Goal: Contribute content

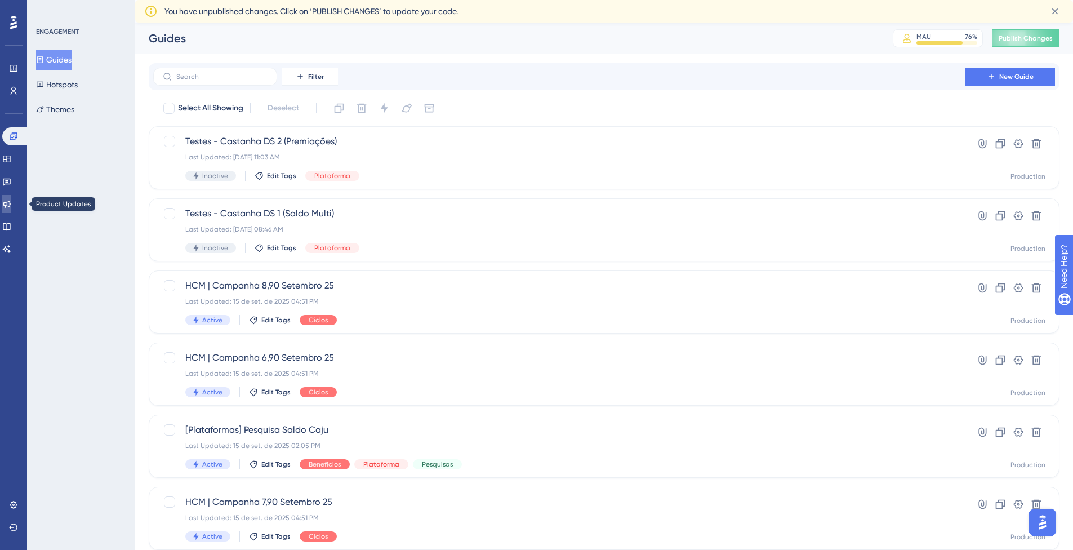
click at [11, 208] on link at bounding box center [6, 204] width 9 height 18
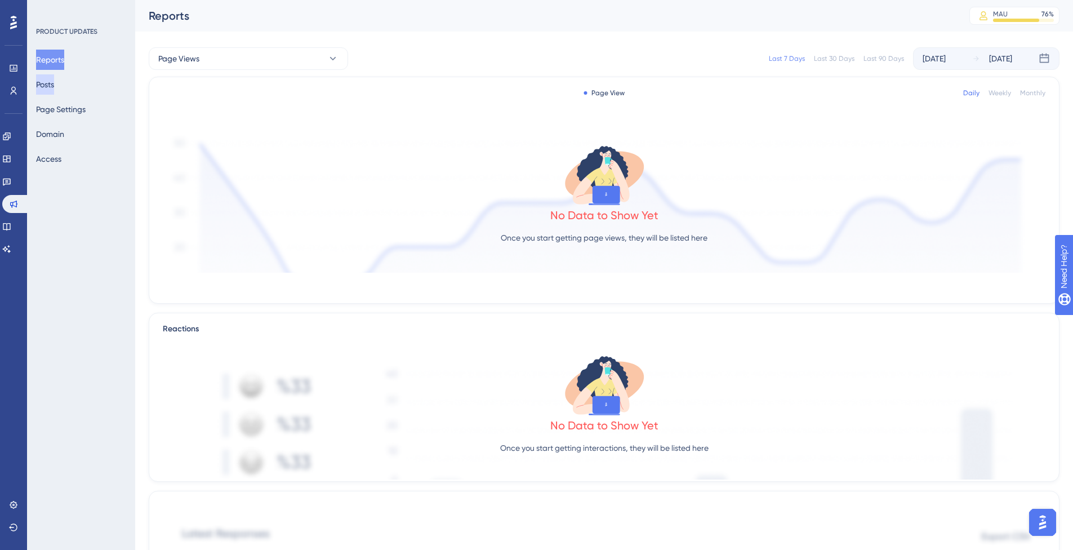
click at [54, 84] on button "Posts" at bounding box center [45, 84] width 18 height 20
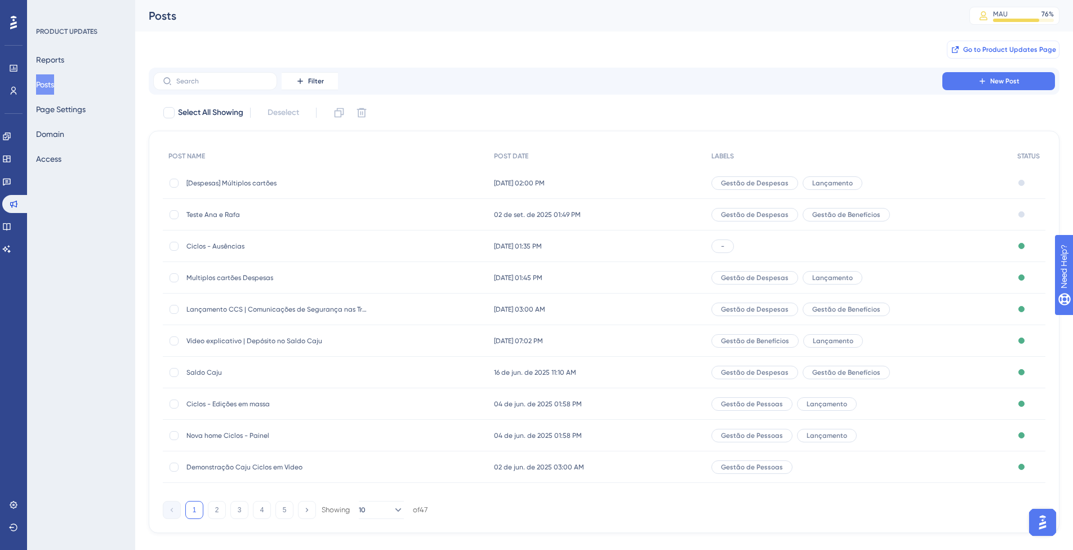
click at [992, 45] on span "Go to Product Updates Page" at bounding box center [1009, 49] width 93 height 9
click at [239, 276] on span "Multiplos cartões Despesas" at bounding box center [276, 277] width 180 height 9
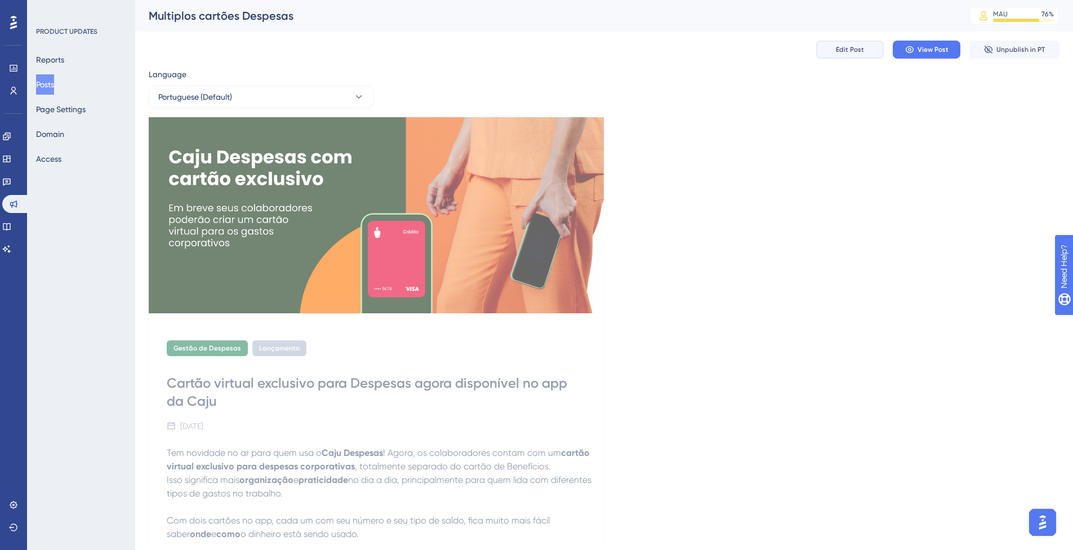
click at [859, 47] on span "Edit Post" at bounding box center [850, 49] width 28 height 9
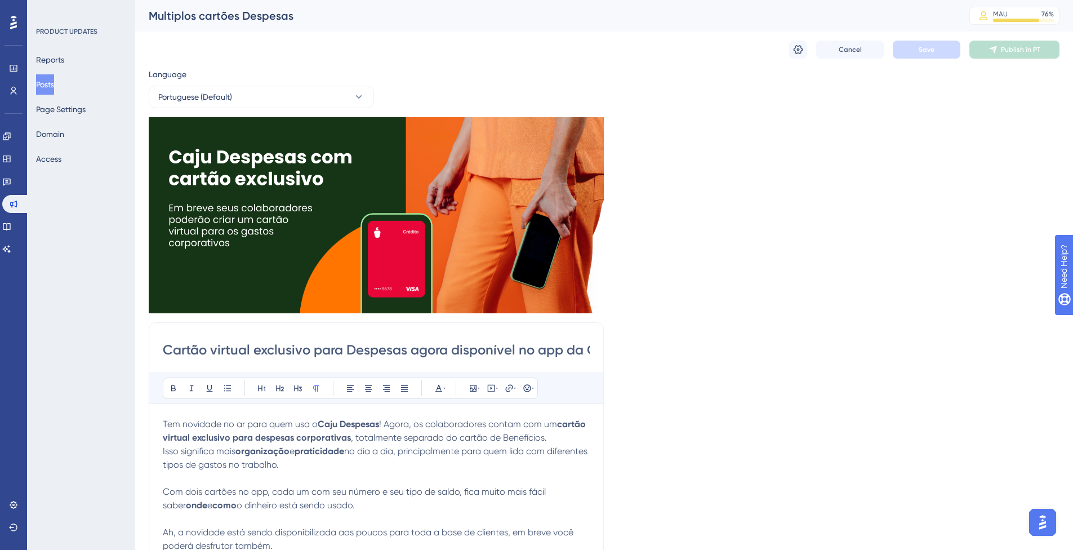
scroll to position [263, 0]
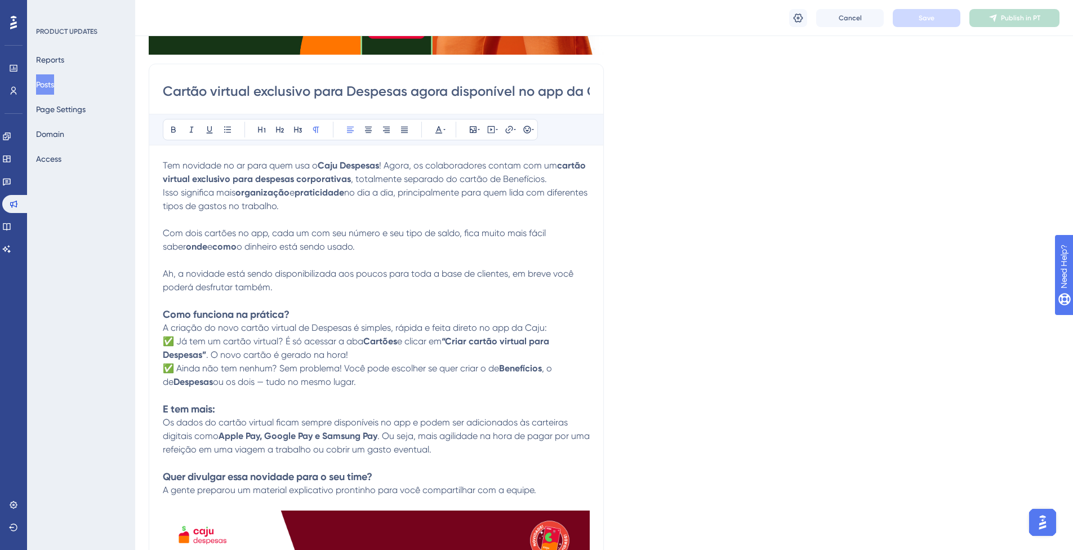
click at [554, 177] on p "Tem novidade no ar para quem usa o Caju Despesas ! Agora, os colaboradores cont…" at bounding box center [376, 172] width 427 height 27
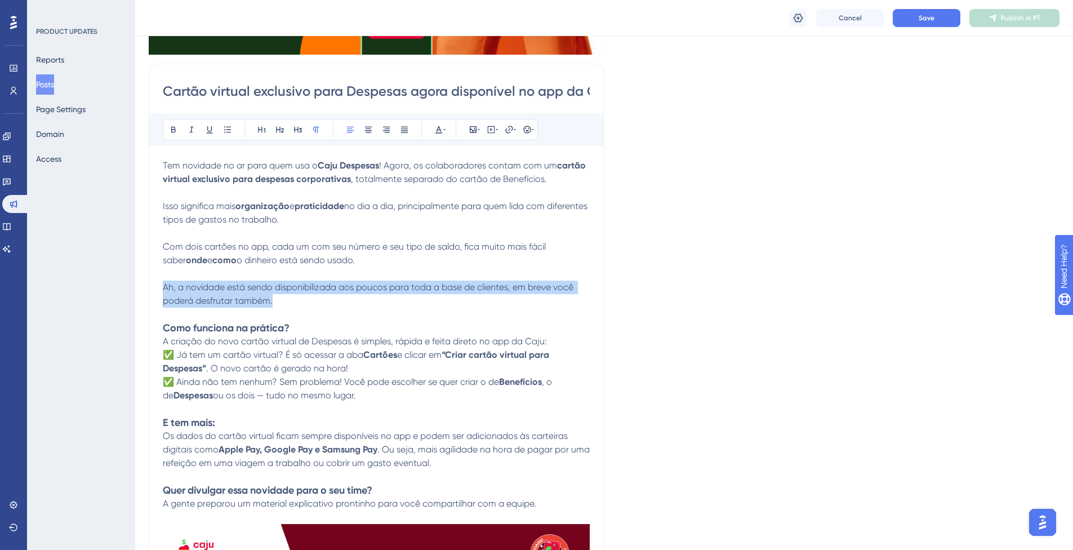
drag, startPoint x: 279, startPoint y: 302, endPoint x: 149, endPoint y: 289, distance: 130.7
click at [149, 289] on div "Cartão virtual exclusivo para Despesas agora disponível no app da Caju Bold Ita…" at bounding box center [376, 443] width 455 height 759
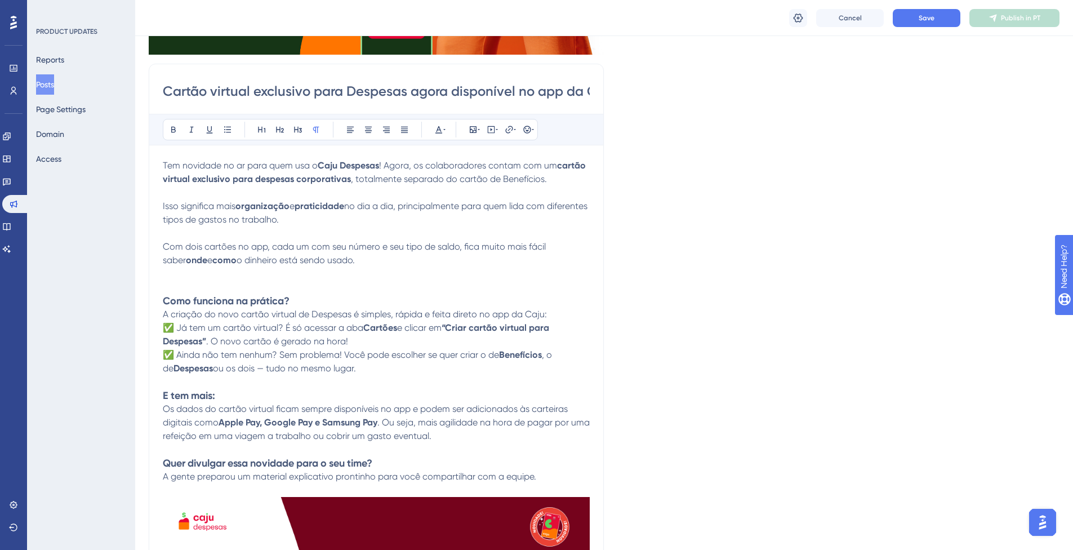
click at [273, 310] on span "A criação do novo cartão virtual de Despesas é simples, rápida e feita direto n…" at bounding box center [355, 314] width 384 height 11
click at [271, 297] on strong "Como funciona na prática?" at bounding box center [226, 301] width 127 height 12
click at [277, 124] on button at bounding box center [280, 130] width 16 height 16
click at [310, 298] on h2 "Como funciona na prática?" at bounding box center [376, 302] width 427 height 16
drag, startPoint x: 311, startPoint y: 301, endPoint x: 279, endPoint y: 301, distance: 32.1
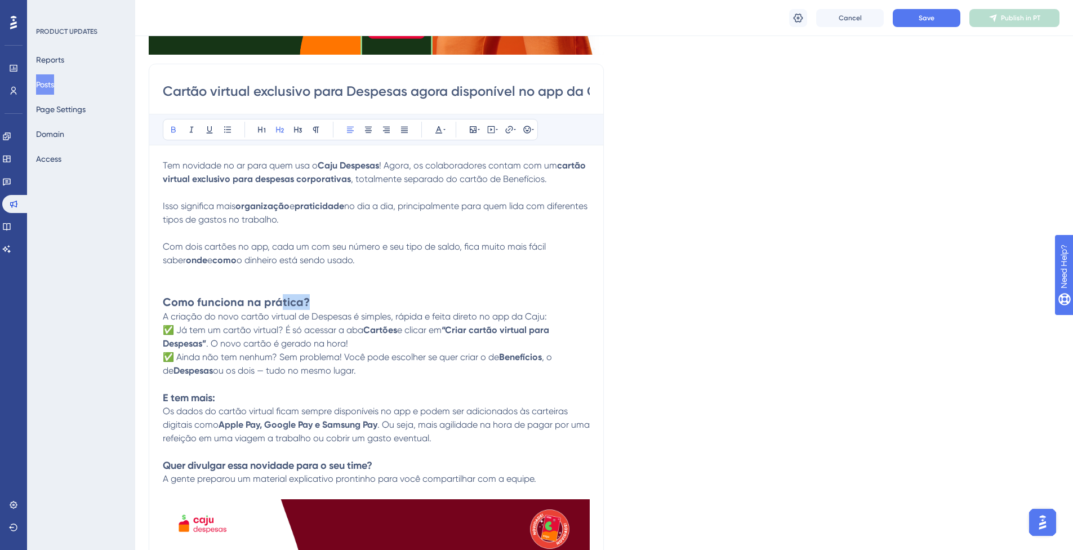
click at [279, 301] on h2 "Como funciona na prática?" at bounding box center [376, 302] width 427 height 16
click at [277, 300] on strong "Como funciona na prática?" at bounding box center [236, 302] width 147 height 14
click at [266, 130] on button at bounding box center [262, 130] width 16 height 16
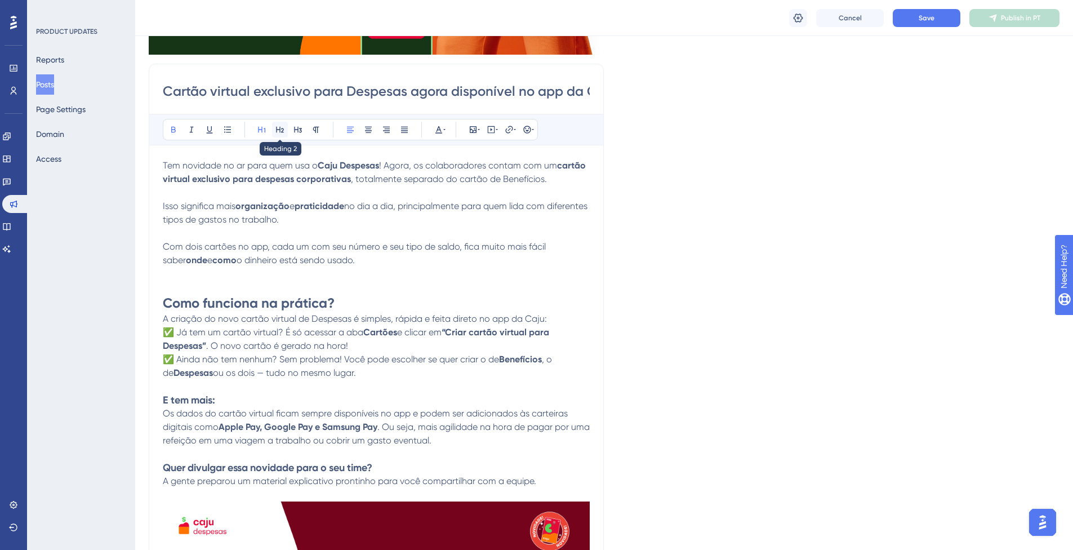
click at [279, 130] on icon at bounding box center [280, 130] width 8 height 6
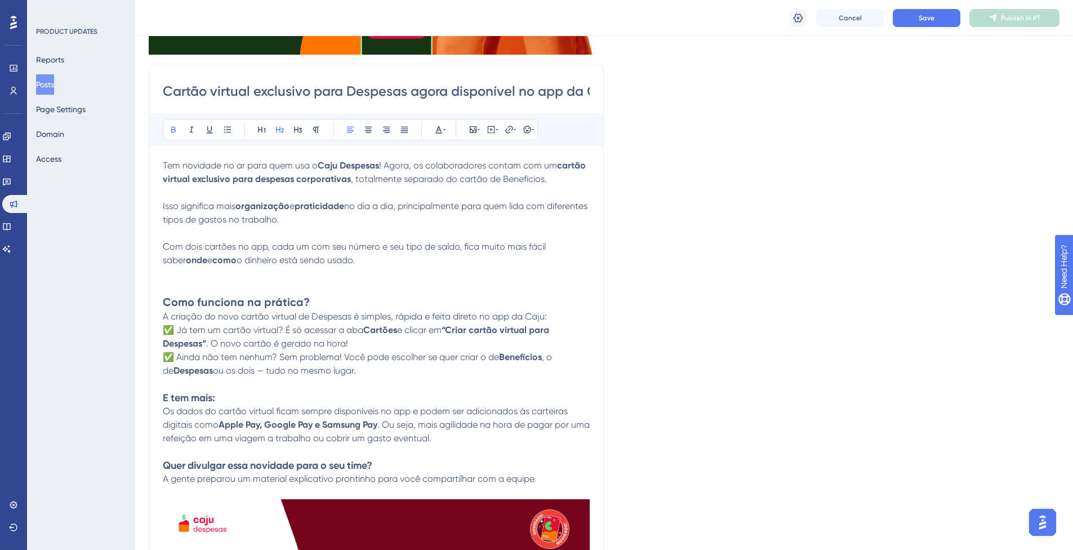
click at [560, 317] on p "A criação do novo cartão virtual de Despesas é simples, rápida e feita direto n…" at bounding box center [376, 317] width 427 height 14
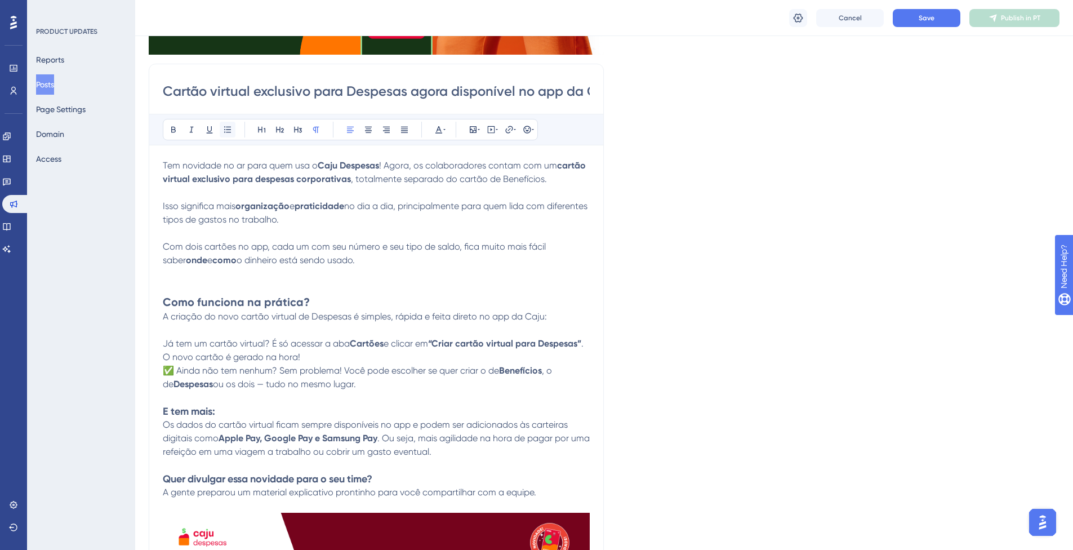
click at [231, 128] on icon at bounding box center [227, 129] width 9 height 9
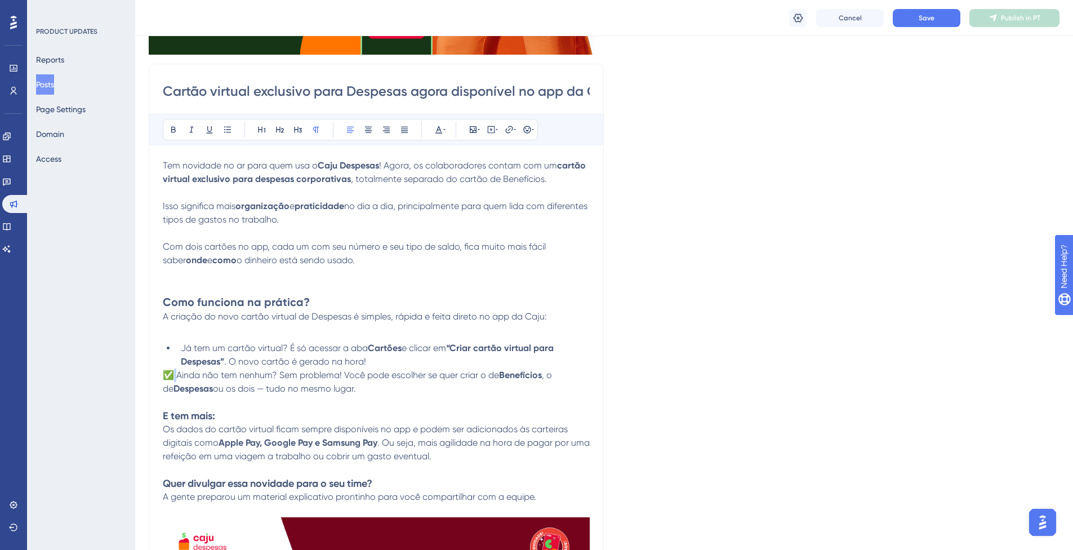
click at [176, 376] on span "✅ Ainda não tem nenhum? Sem problema! Você pode escolher se quer criar o de" at bounding box center [331, 374] width 336 height 11
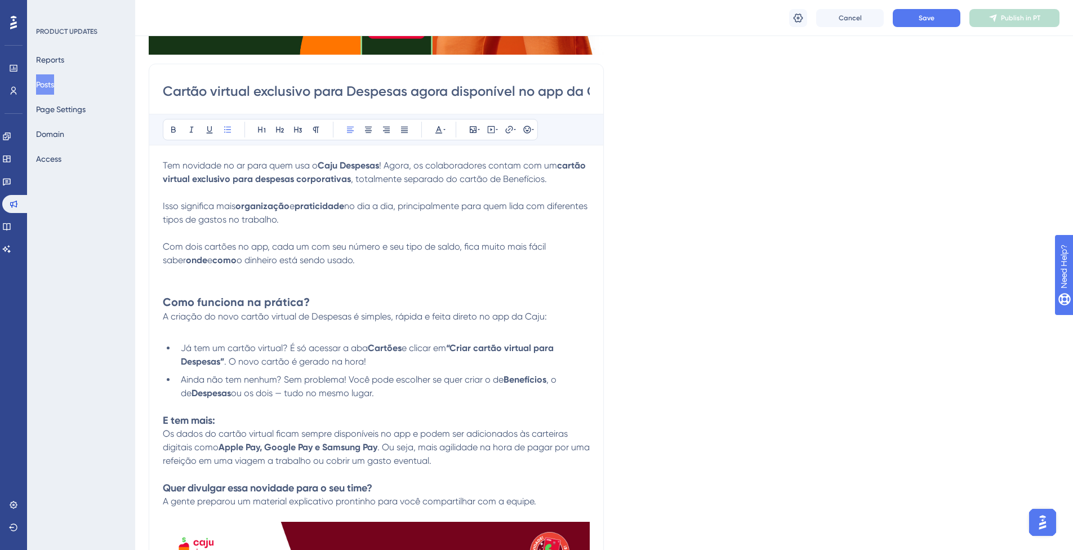
click at [162, 435] on div "Cartão virtual exclusivo para Despesas agora disponível no app da Caju Bold Ita…" at bounding box center [376, 442] width 455 height 756
click at [164, 436] on span "Os dados do cartão virtual ficam sempre disponíveis no app e podem ser adiciona…" at bounding box center [366, 440] width 407 height 24
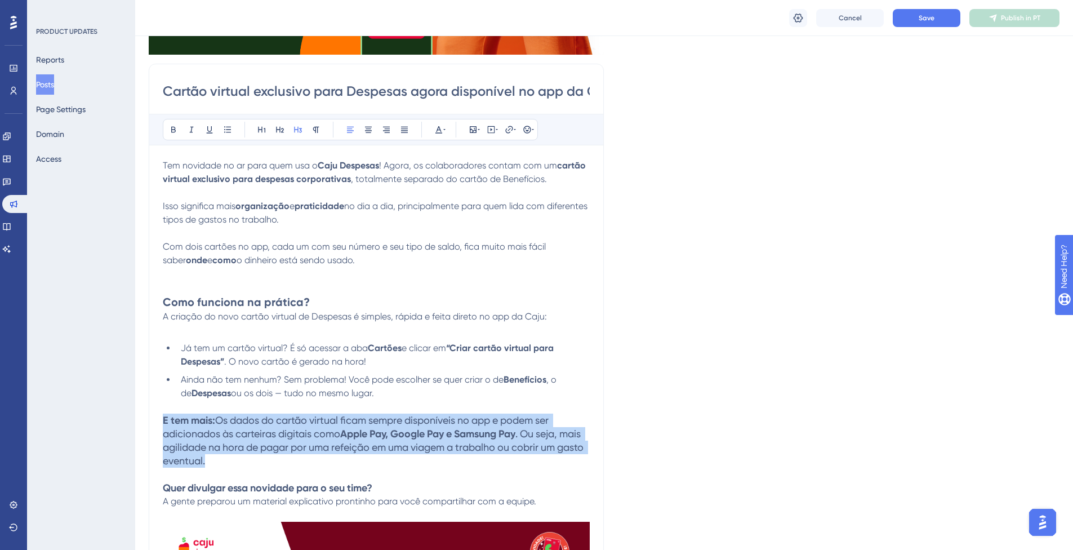
drag, startPoint x: 251, startPoint y: 462, endPoint x: 162, endPoint y: 421, distance: 97.5
click at [162, 421] on div "Cartão virtual exclusivo para Despesas agora disponível no app da Caju Bold Ita…" at bounding box center [376, 442] width 455 height 756
click at [318, 130] on icon at bounding box center [315, 129] width 9 height 9
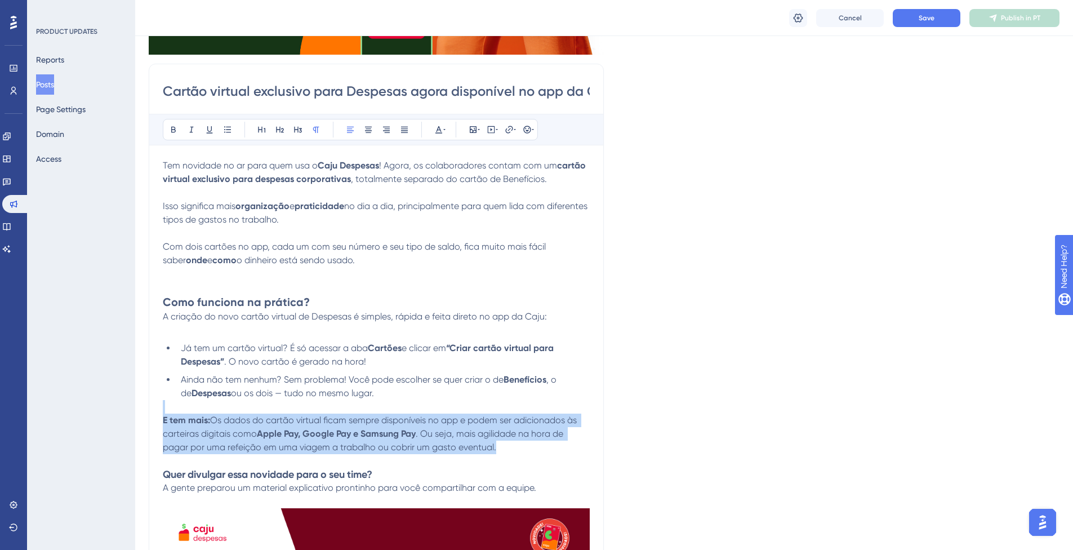
click at [208, 420] on strong "E tem mais:" at bounding box center [186, 419] width 47 height 11
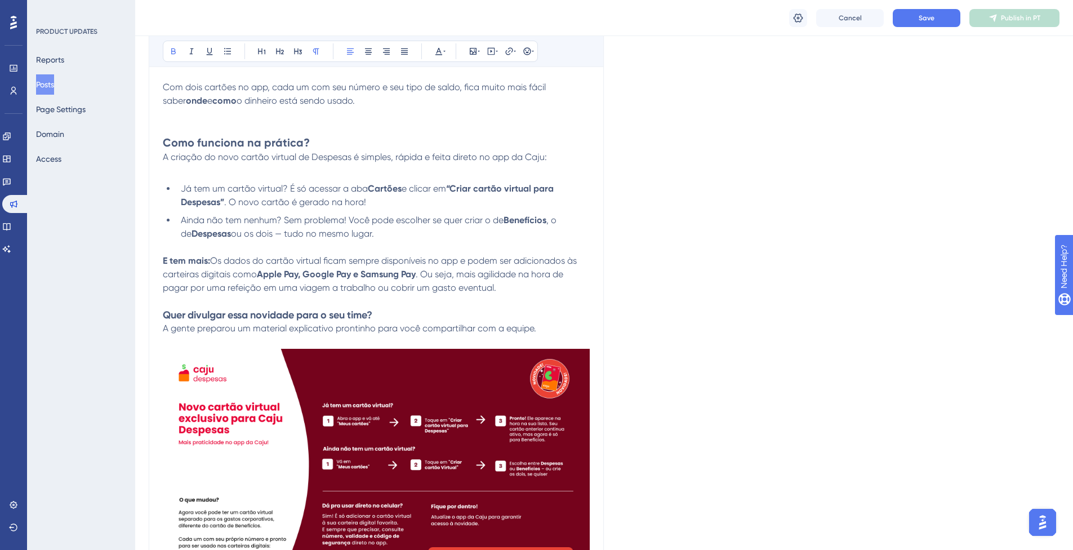
scroll to position [432, 0]
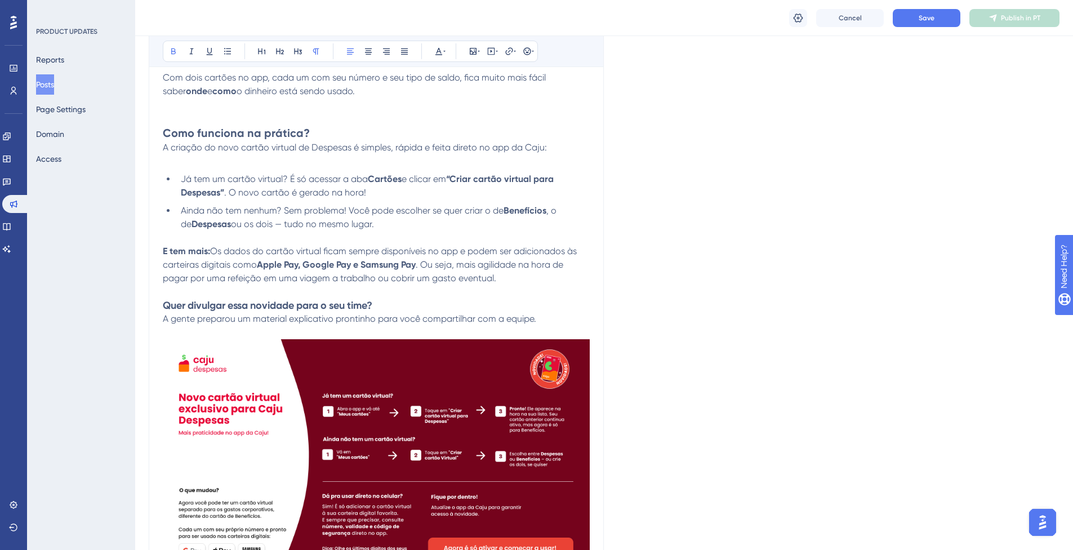
click at [295, 306] on strong "Quer divulgar essa novidade para o seu time?" at bounding box center [267, 305] width 209 height 12
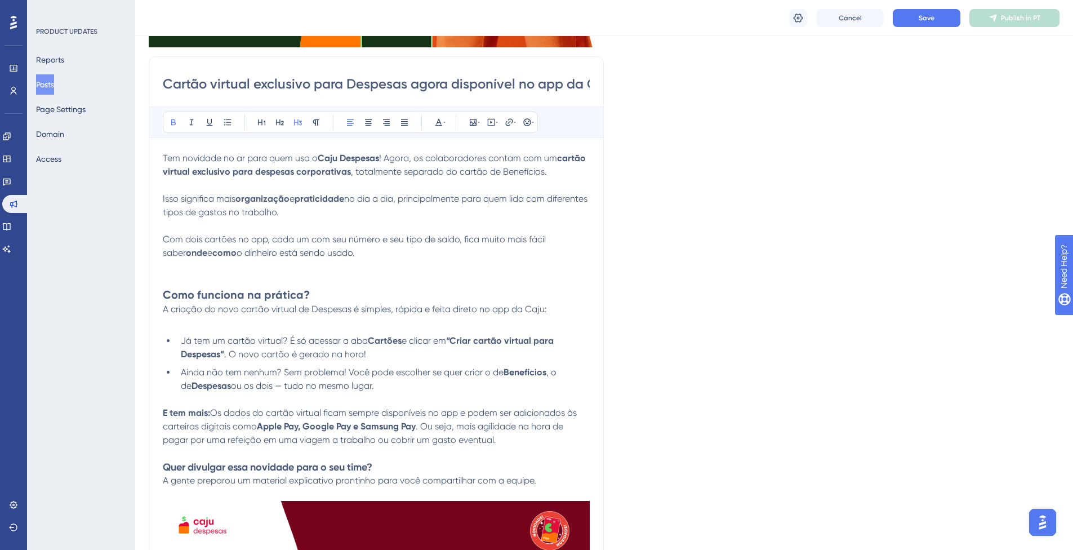
scroll to position [38, 0]
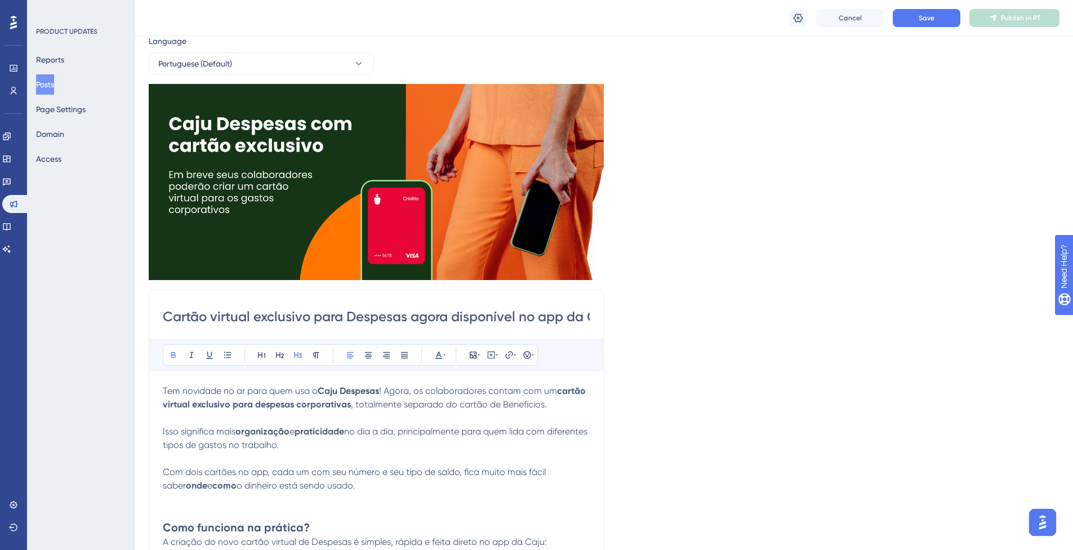
click at [299, 318] on input "Cartão virtual exclusivo para Despesas agora disponível no app da Caju" at bounding box center [376, 316] width 427 height 18
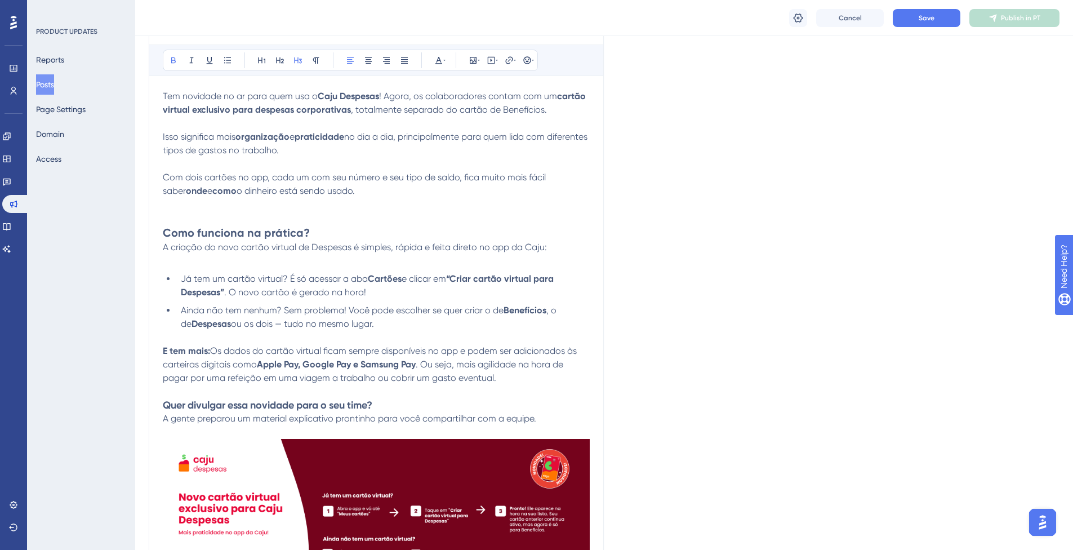
scroll to position [338, 0]
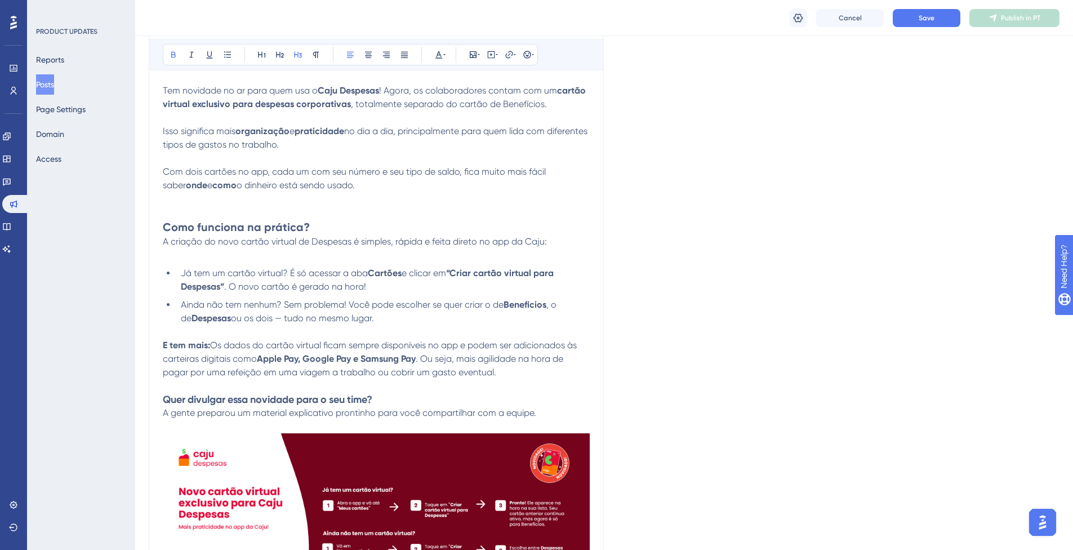
click at [278, 229] on strong "Como funciona na prática?" at bounding box center [236, 227] width 147 height 14
click at [298, 222] on strong "Como funciona na prática?" at bounding box center [236, 227] width 147 height 14
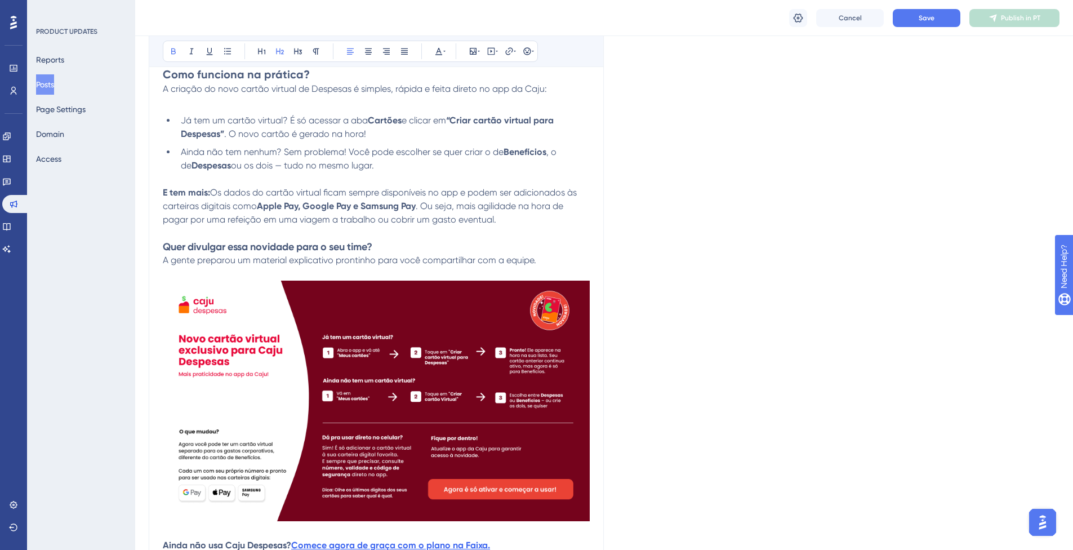
scroll to position [619, 0]
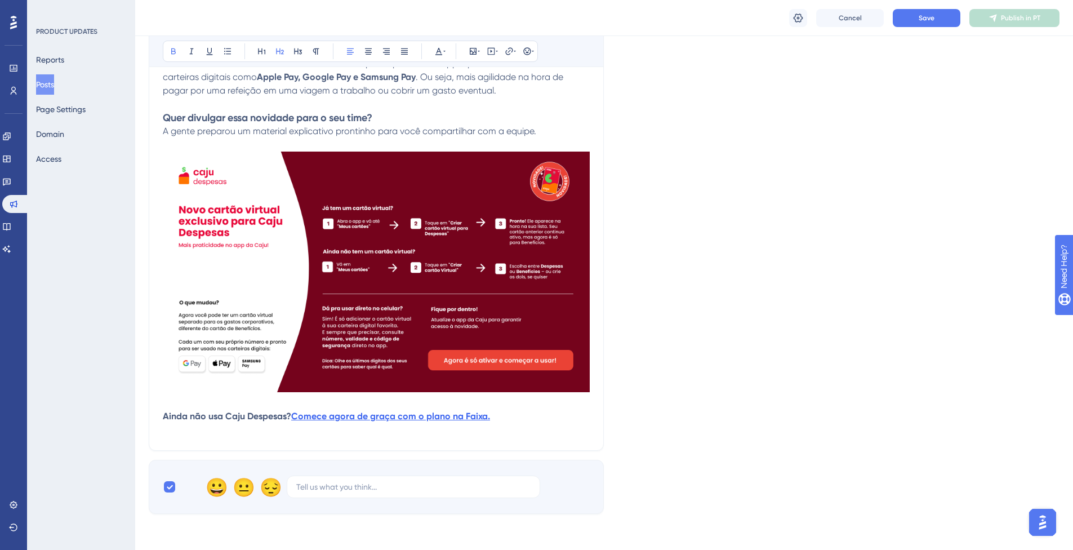
click at [237, 413] on strong "Ainda não usa Caju Despesas?" at bounding box center [227, 416] width 128 height 11
click at [249, 407] on p at bounding box center [376, 403] width 427 height 14
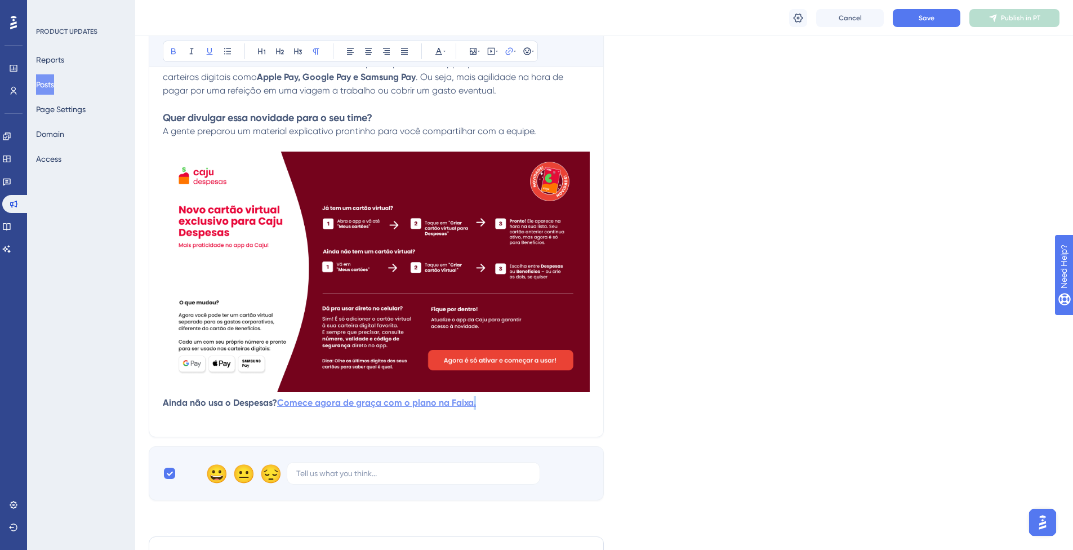
click at [474, 402] on p "Ainda não usa o Despesas? Comece agora de graça com o plano na Faixa." at bounding box center [376, 403] width 427 height 14
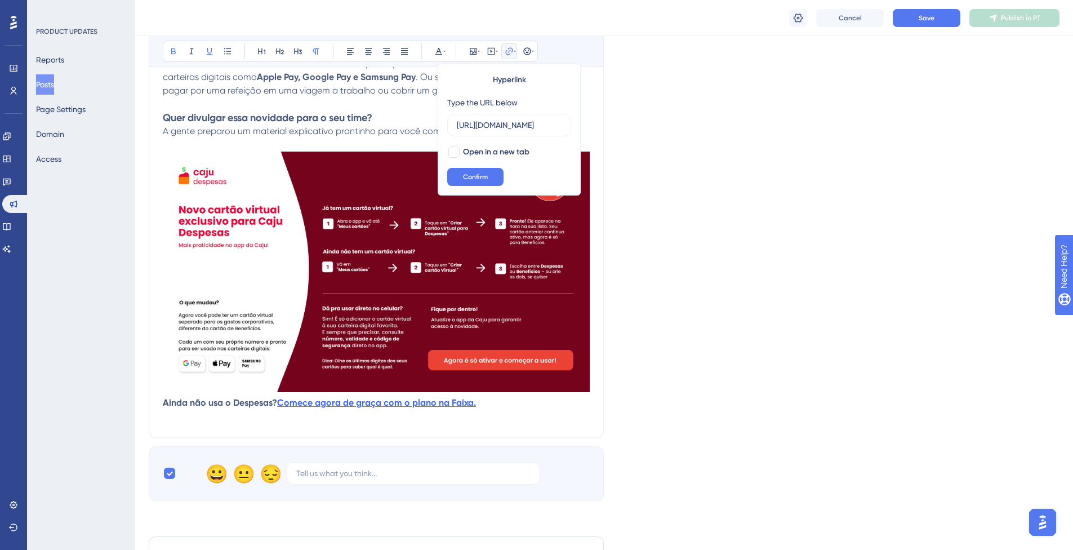
scroll to position [0, 474]
click at [500, 400] on p "Ainda não usa o Despesas? Comece agora de graça com o plano na Faixa." at bounding box center [376, 403] width 427 height 14
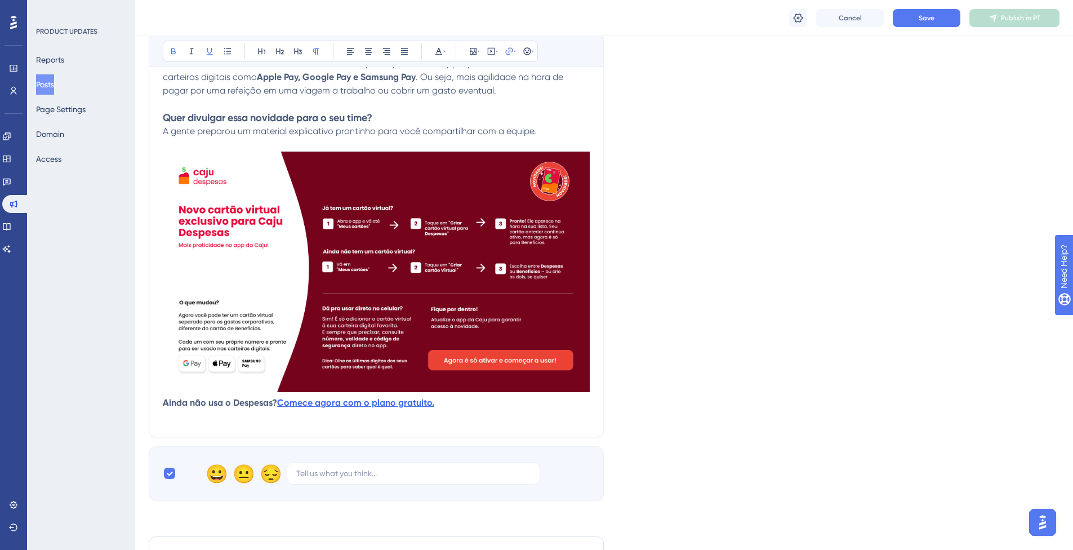
click at [596, 384] on div "Cartão virtual exclusivo para Despesas agora disponível no app da Caju Bold Ita…" at bounding box center [376, 71] width 455 height 729
click at [166, 408] on p "Ainda não usa o Despesas? Comece agora com o plano gratuito." at bounding box center [376, 403] width 427 height 14
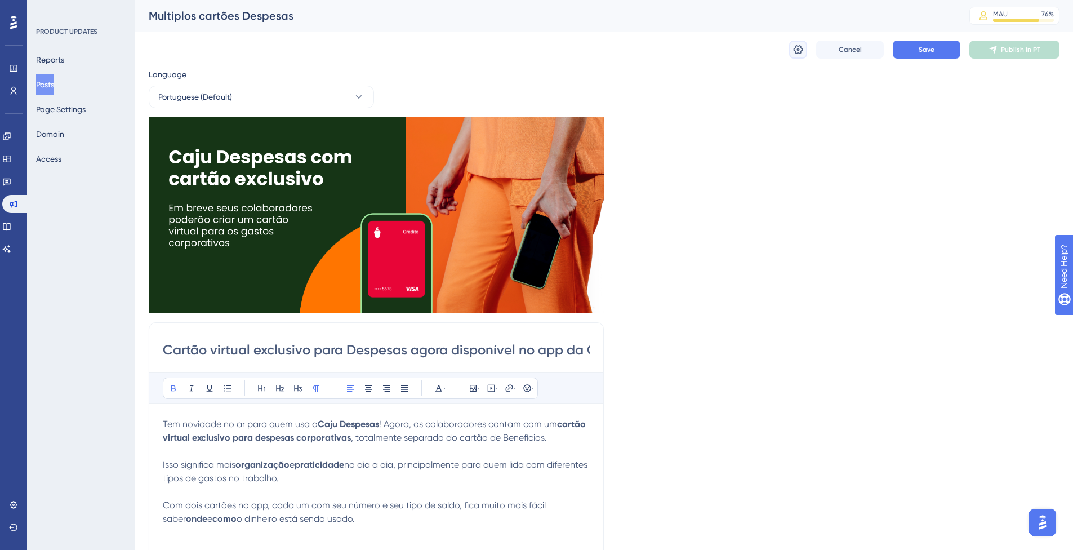
click at [797, 50] on icon at bounding box center [798, 49] width 10 height 9
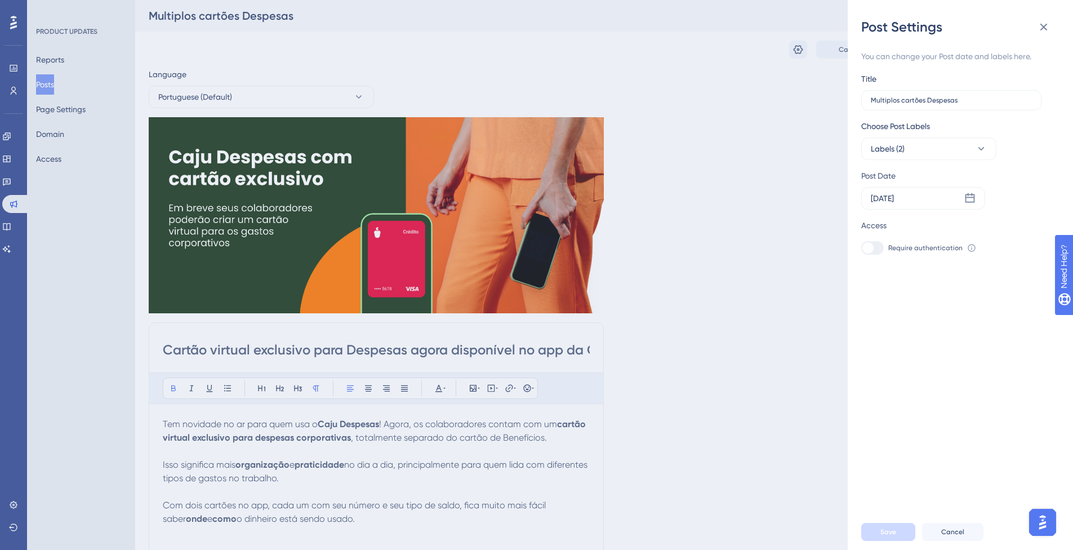
click at [783, 320] on div "Post Settings You can change your Post date and labels here. Title Multiplos ca…" at bounding box center [536, 275] width 1073 height 550
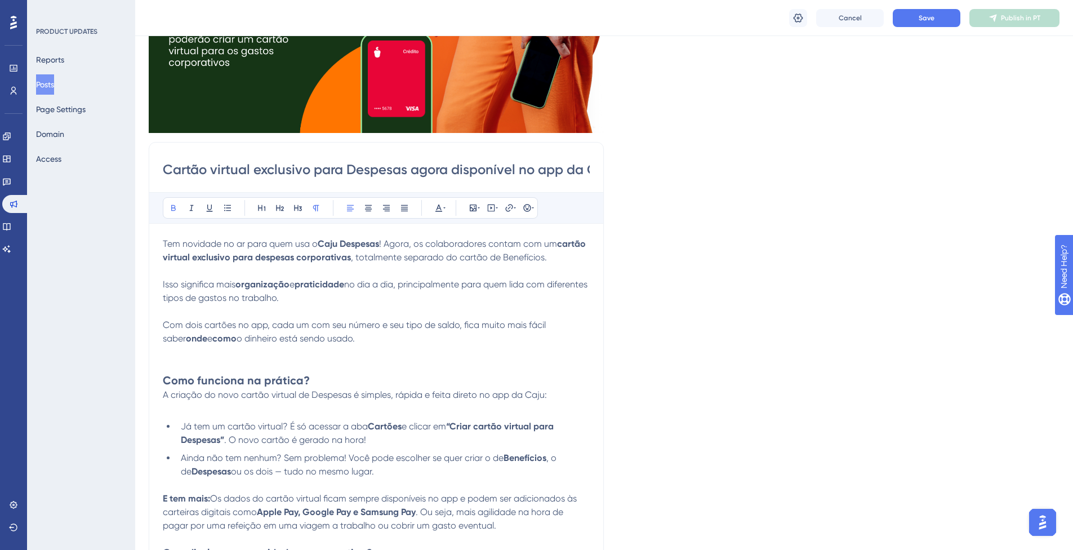
scroll to position [338, 0]
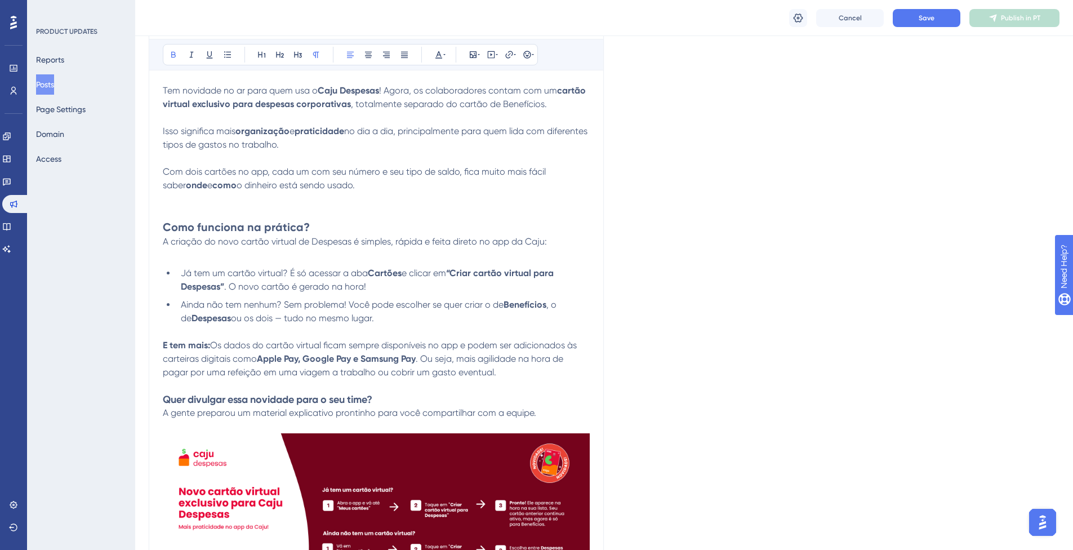
click at [441, 324] on li "Ainda não tem nenhum? Sem problema! Você pode escolher se quer criar o de Benef…" at bounding box center [382, 311] width 413 height 27
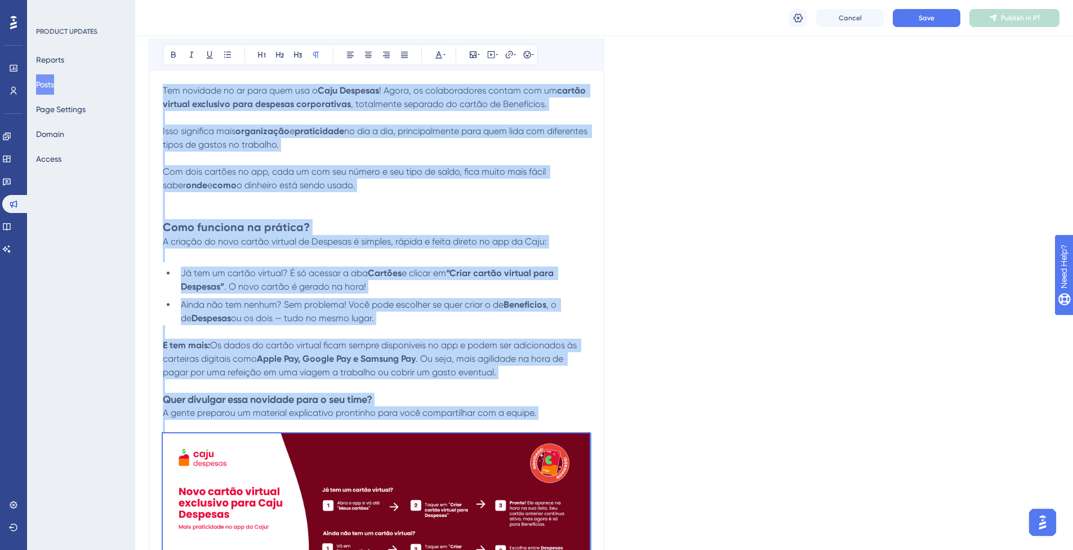
copy div "Tem novidade no ar para quem usa o Caju Despesas ! Agora, os colaboradores cont…"
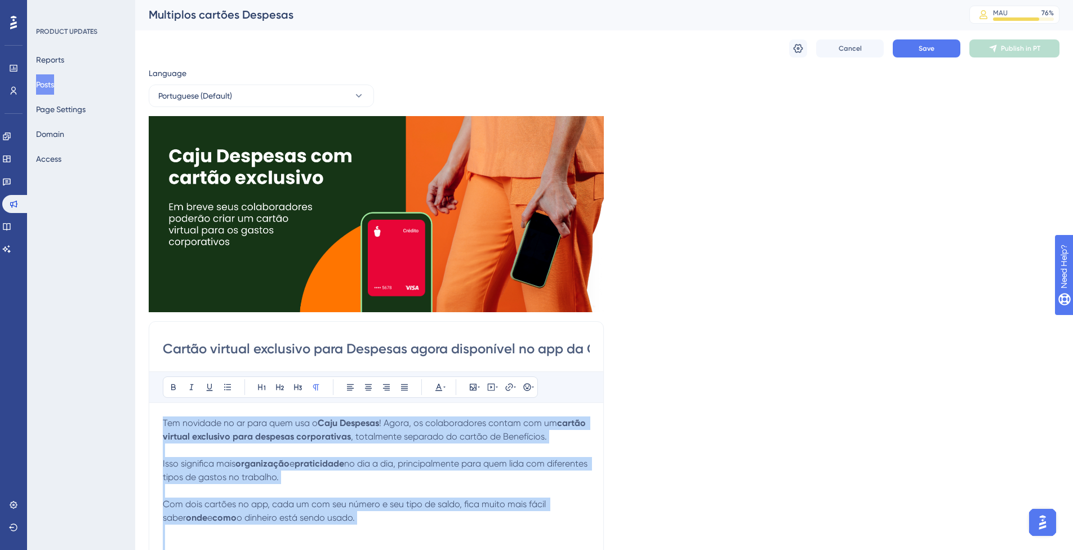
scroll to position [0, 0]
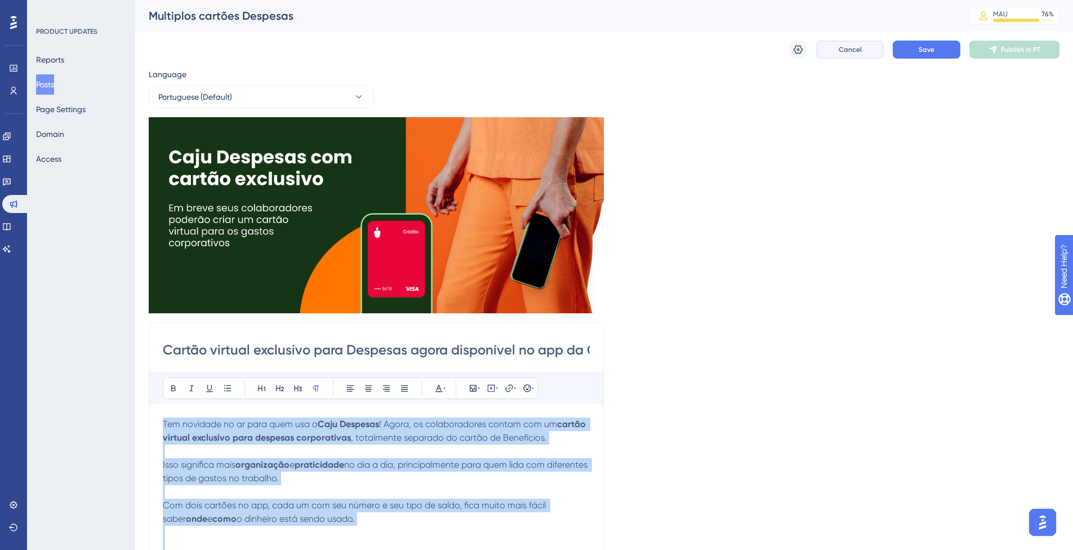
click at [851, 49] on span "Cancel" at bounding box center [849, 49] width 23 height 9
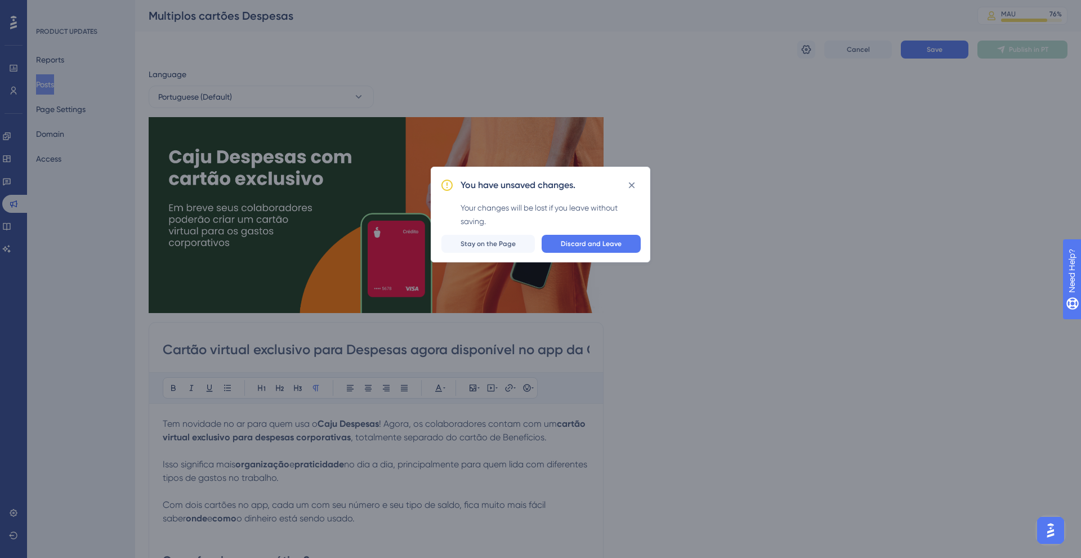
click at [885, 88] on div "You have unsaved changes. Your changes will be lost if you leave without saving…" at bounding box center [540, 279] width 1081 height 558
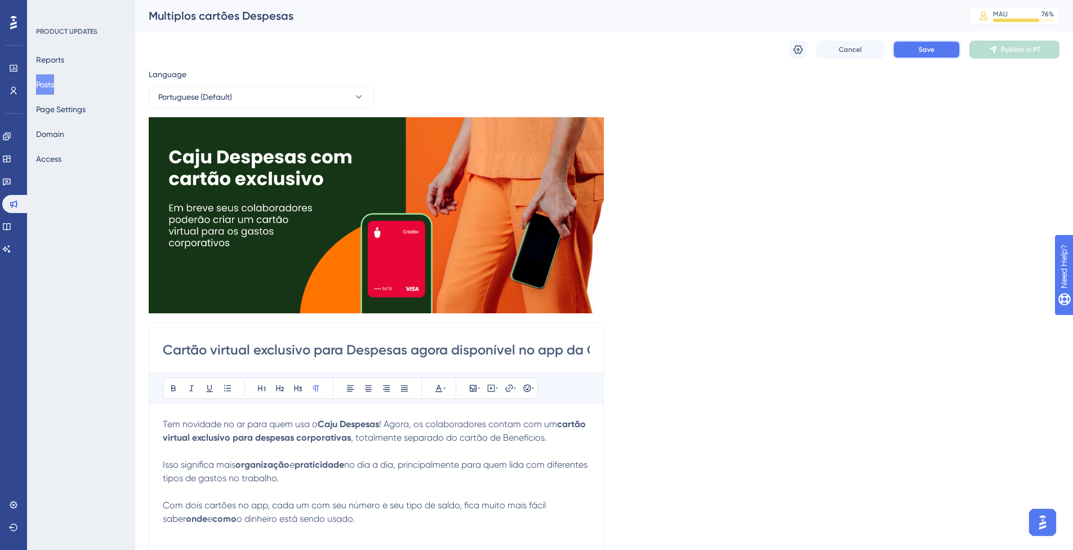
click at [950, 53] on button "Save" at bounding box center [927, 50] width 68 height 18
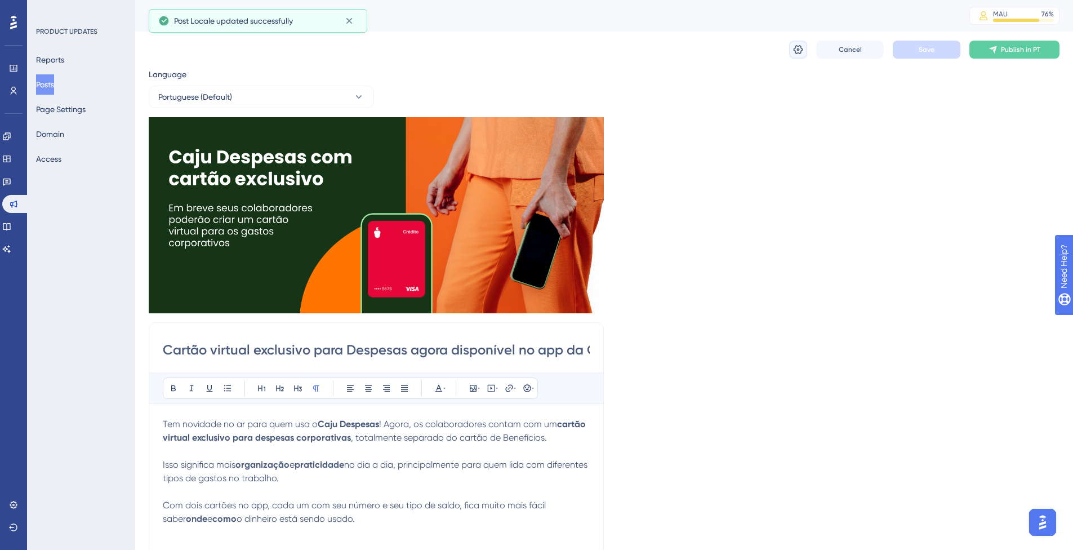
click at [801, 50] on icon at bounding box center [797, 49] width 11 height 11
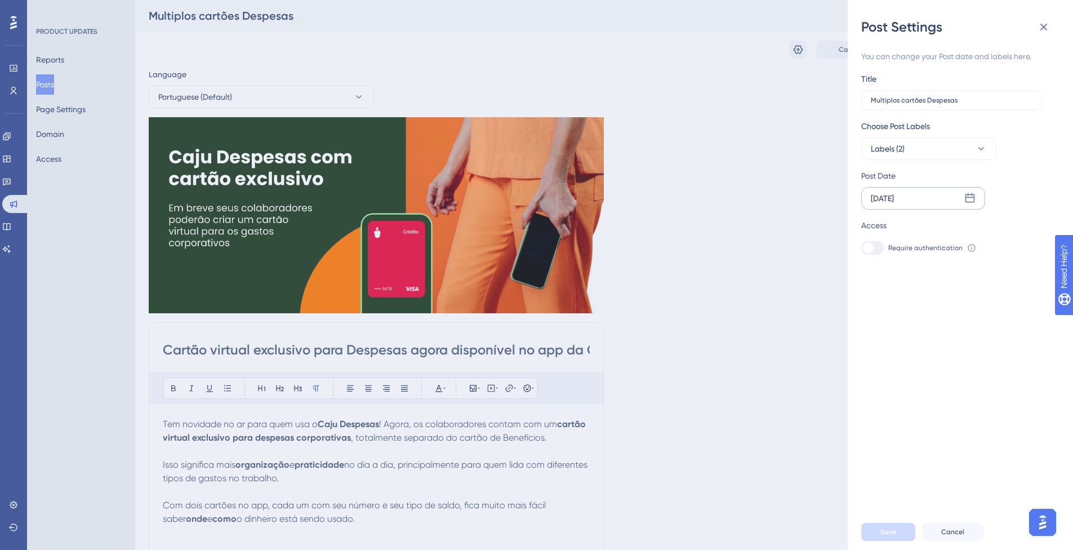
click at [973, 197] on icon at bounding box center [969, 198] width 11 height 11
click at [768, 211] on div "Post Settings You can change your Post date and labels here. Title Multiplos ca…" at bounding box center [536, 275] width 1073 height 550
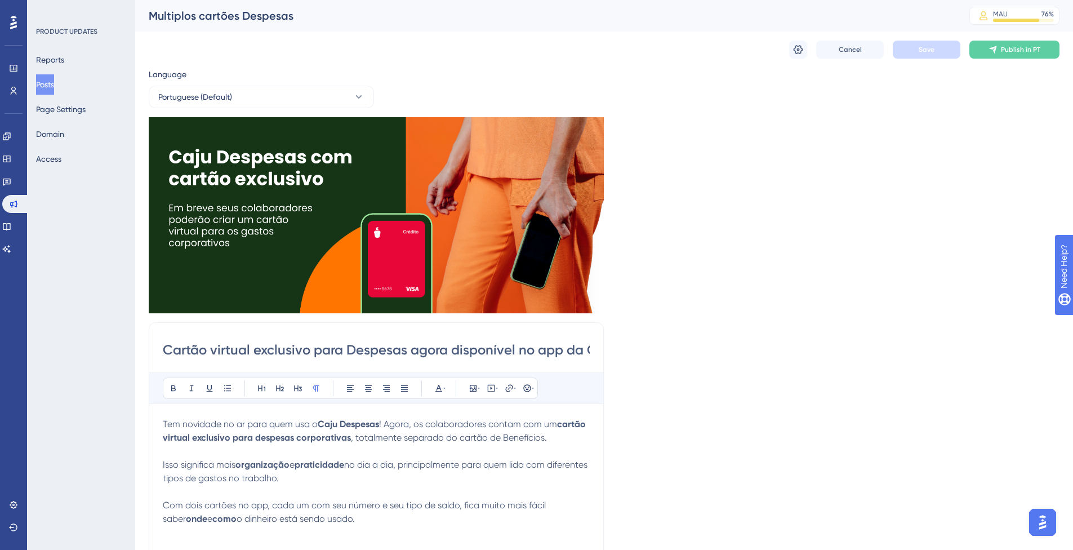
click at [54, 83] on button "Posts" at bounding box center [45, 84] width 18 height 20
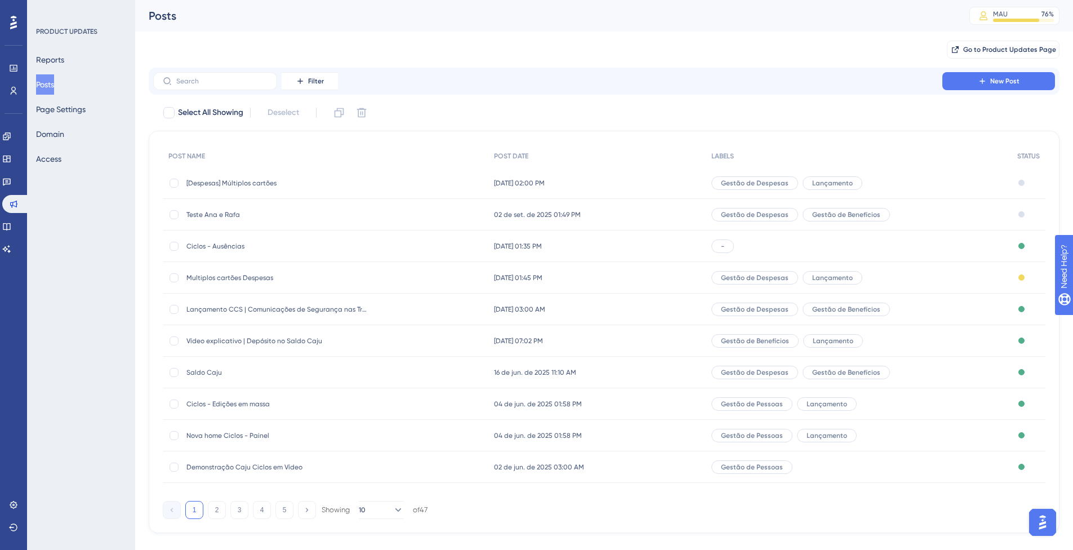
click at [980, 275] on div "Gestão de Despesas Lançamento" at bounding box center [859, 278] width 306 height 32
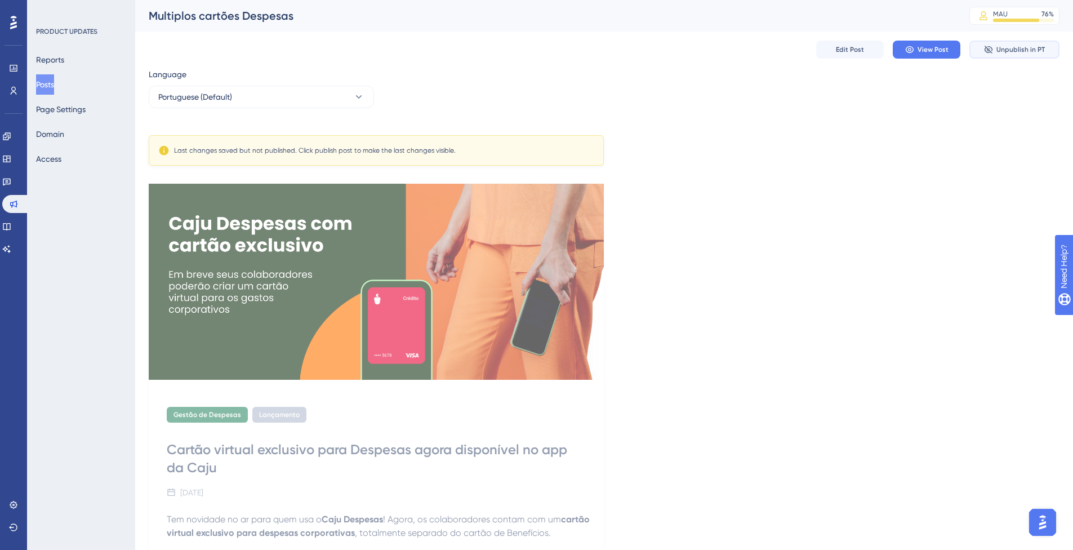
click at [1025, 55] on button "Unpublish in PT" at bounding box center [1014, 50] width 90 height 18
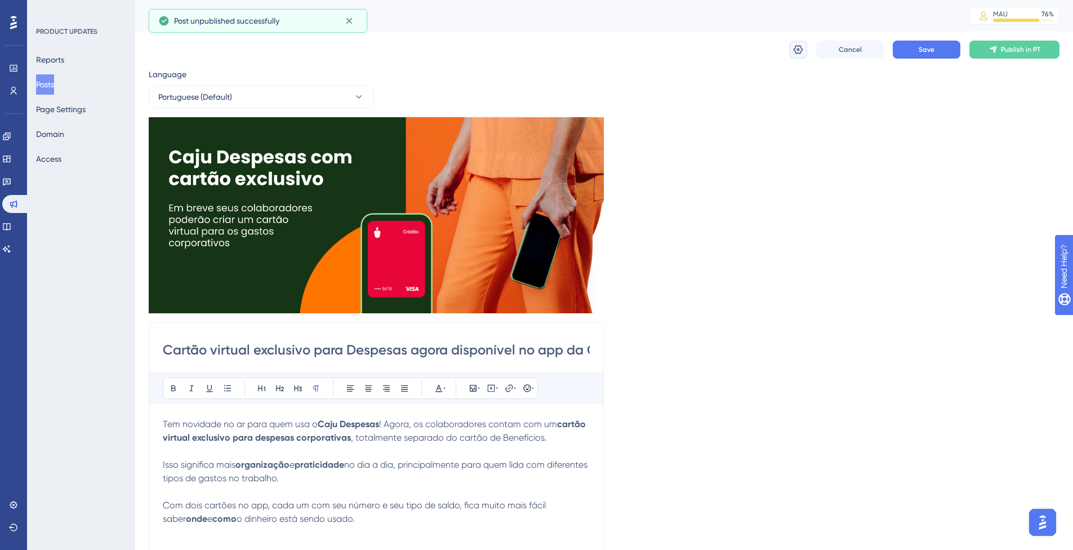
click at [793, 47] on icon at bounding box center [797, 49] width 11 height 11
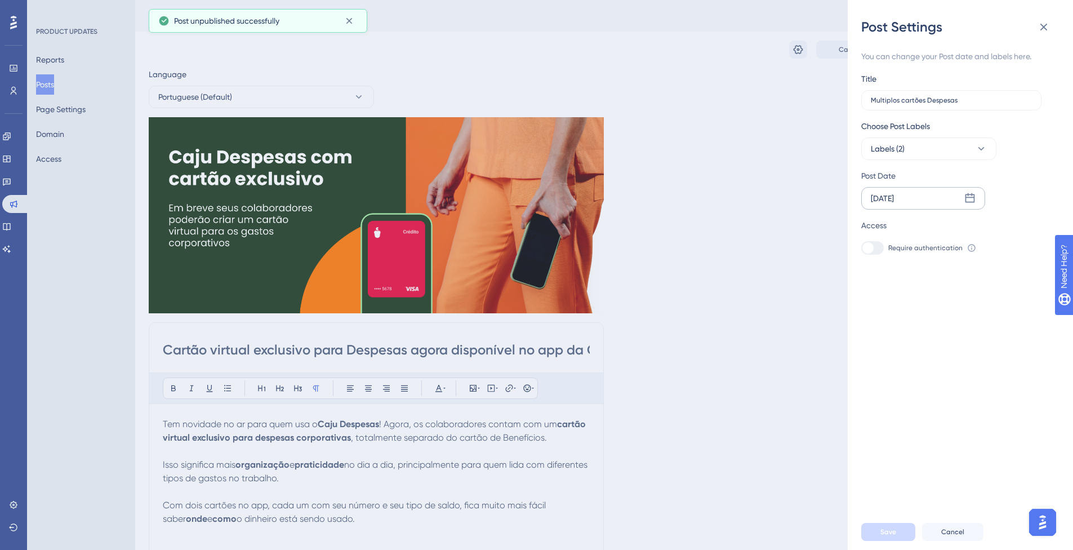
click at [966, 199] on icon at bounding box center [970, 198] width 10 height 10
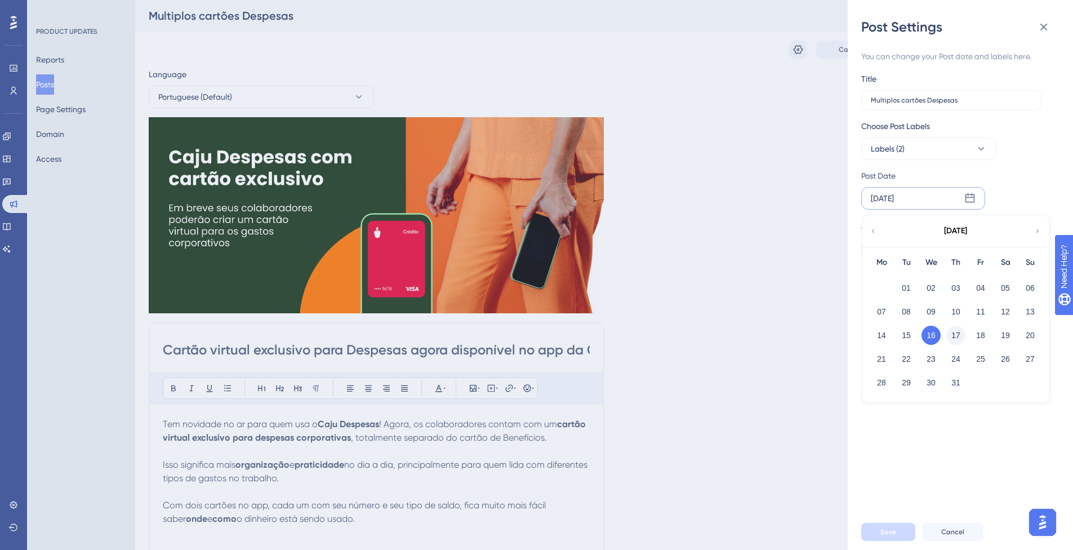
click at [956, 332] on button "17" at bounding box center [955, 334] width 19 height 19
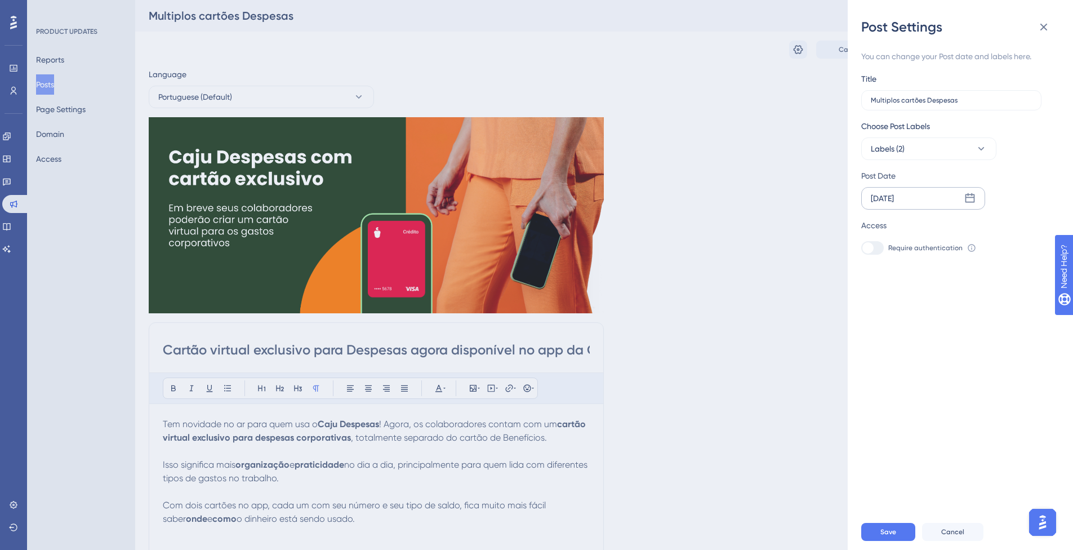
click at [916, 199] on div "Jul 17 2025" at bounding box center [923, 198] width 124 height 23
click at [980, 335] on button "18" at bounding box center [980, 334] width 19 height 19
click at [927, 158] on button "Labels (2)" at bounding box center [928, 148] width 135 height 23
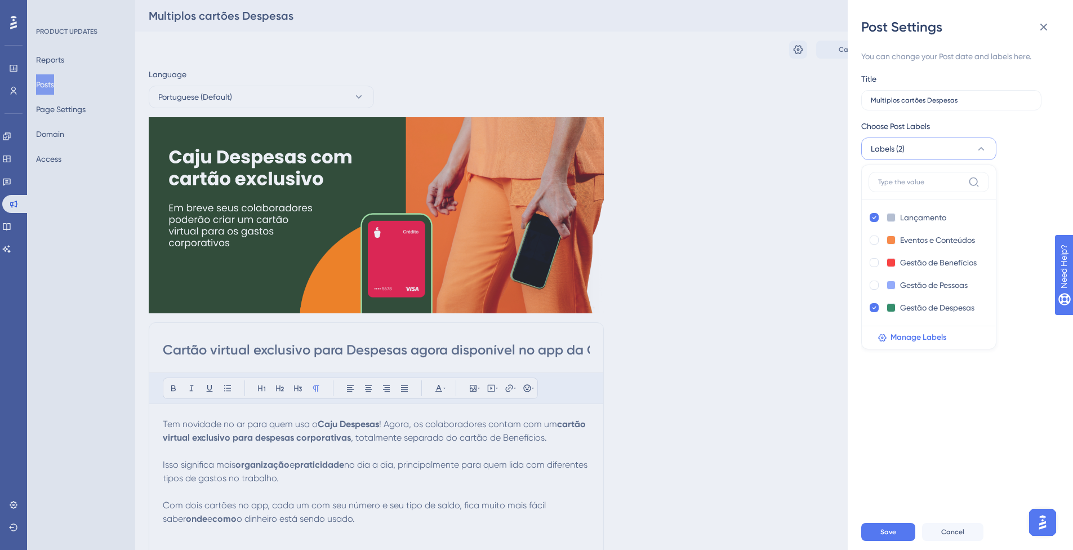
click at [936, 445] on div "You can change your Post date and labels here. Title Multiplos cartões Despesas…" at bounding box center [964, 275] width 207 height 478
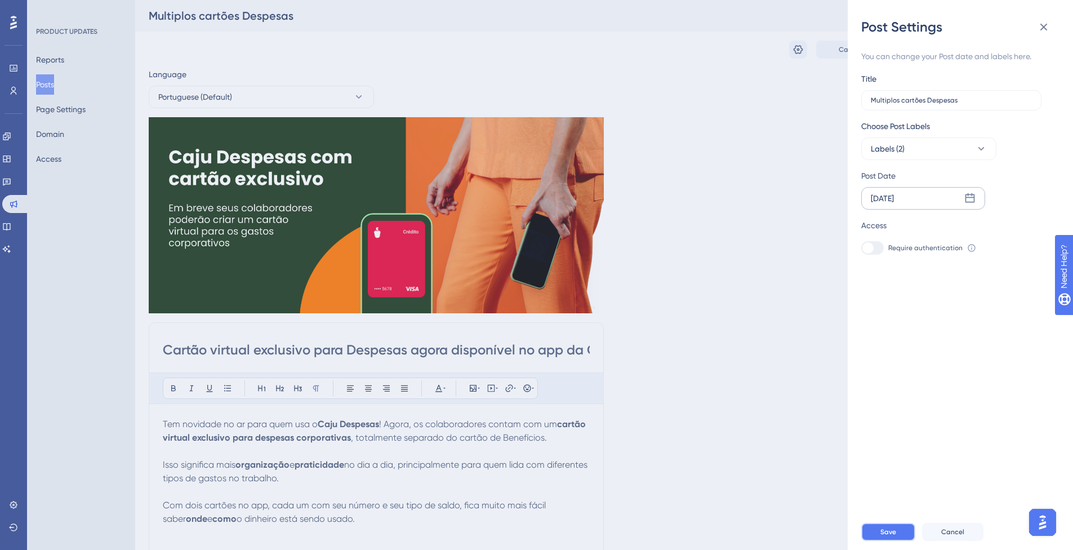
click at [880, 533] on button "Save" at bounding box center [888, 532] width 54 height 18
click at [706, 317] on div "Post Settings You can change your Post date and labels here. Title Multiplos ca…" at bounding box center [536, 275] width 1073 height 550
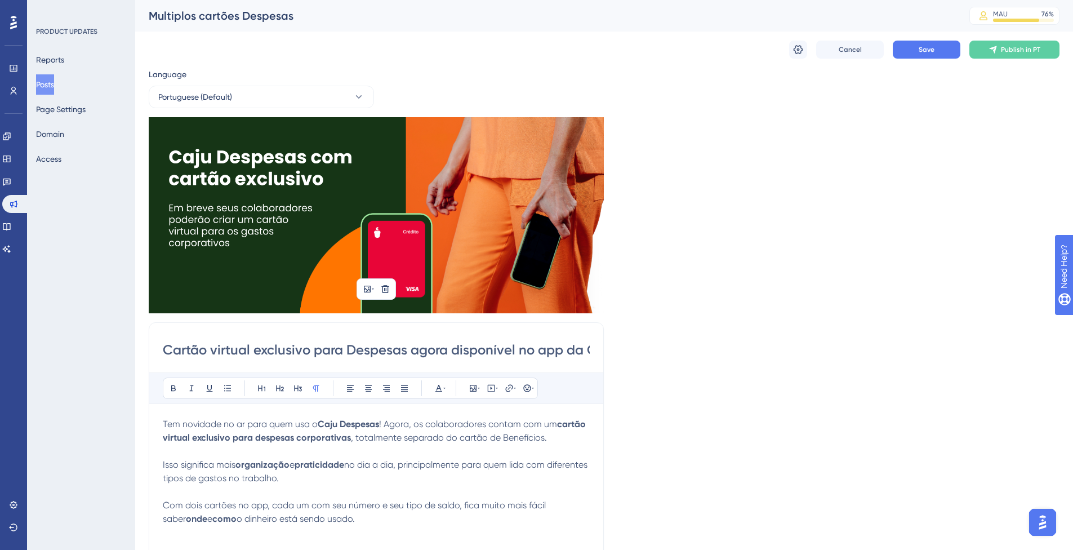
click at [421, 162] on img at bounding box center [376, 215] width 455 height 196
click at [366, 287] on icon at bounding box center [367, 288] width 9 height 9
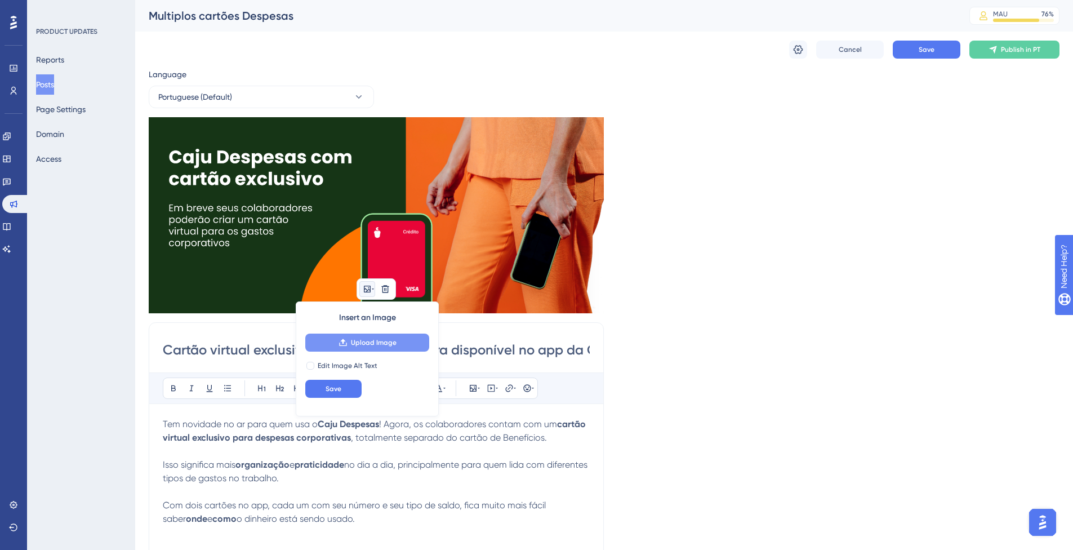
click at [371, 341] on span "Upload Image" at bounding box center [374, 342] width 46 height 9
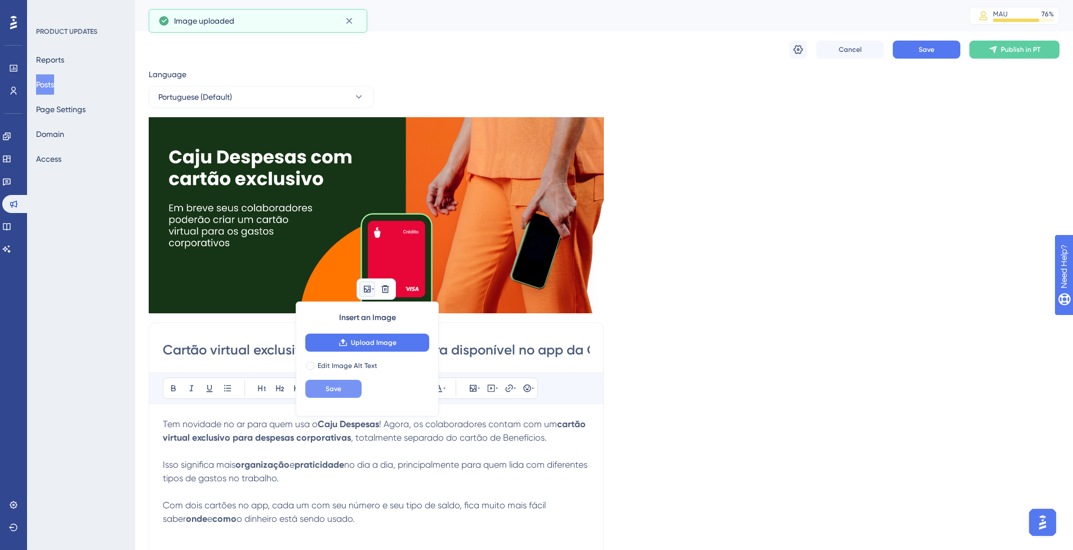
click at [333, 383] on button "Save" at bounding box center [333, 389] width 56 height 18
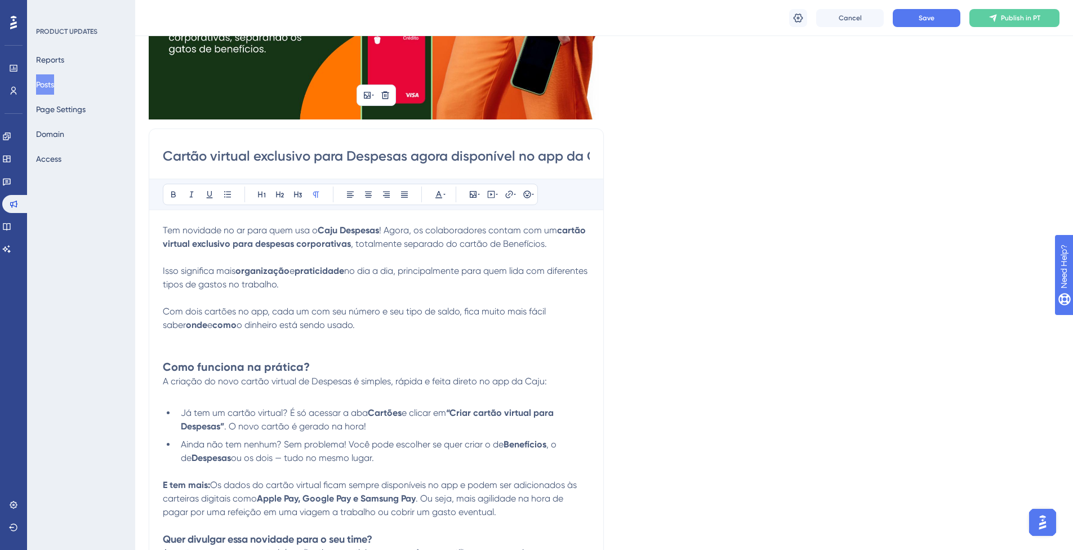
scroll to position [282, 0]
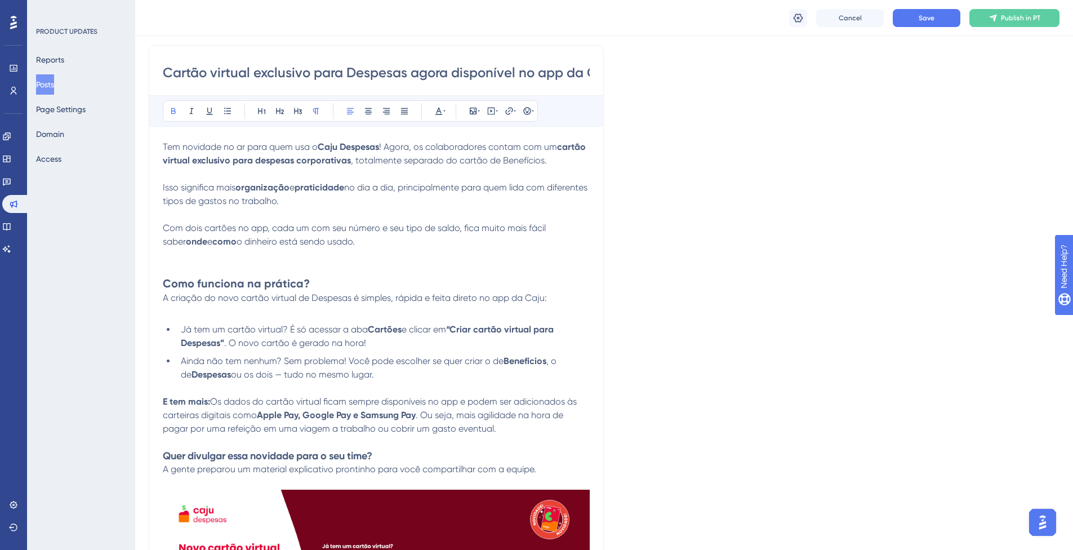
click at [334, 146] on strong "Caju Despesas" at bounding box center [348, 146] width 61 height 11
click at [251, 260] on p at bounding box center [376, 255] width 427 height 14
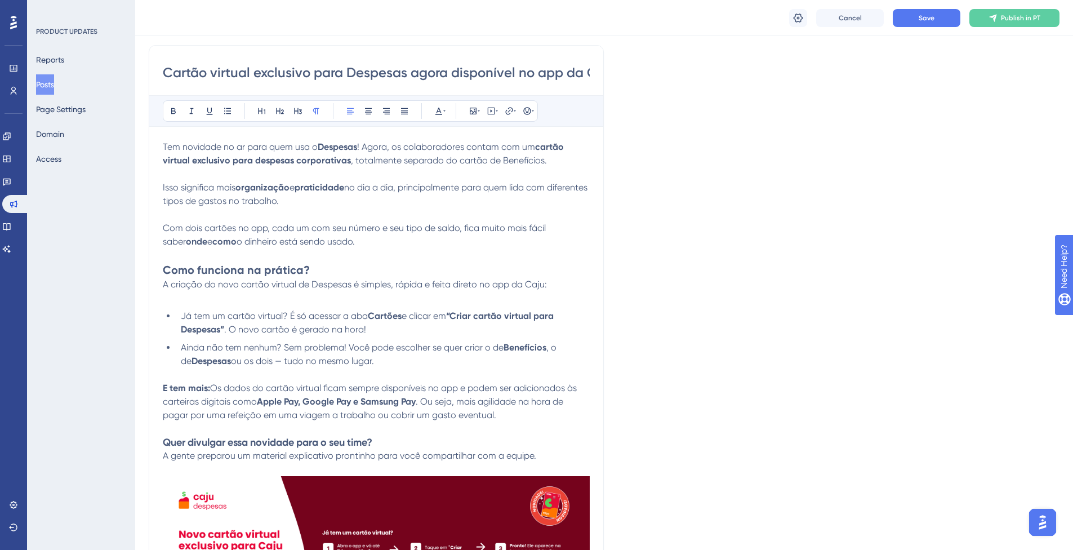
click at [509, 424] on p at bounding box center [376, 429] width 427 height 14
click at [511, 418] on p "E tem mais: Os dados do cartão virtual ficam sempre disponíveis no app e podem …" at bounding box center [376, 401] width 427 height 41
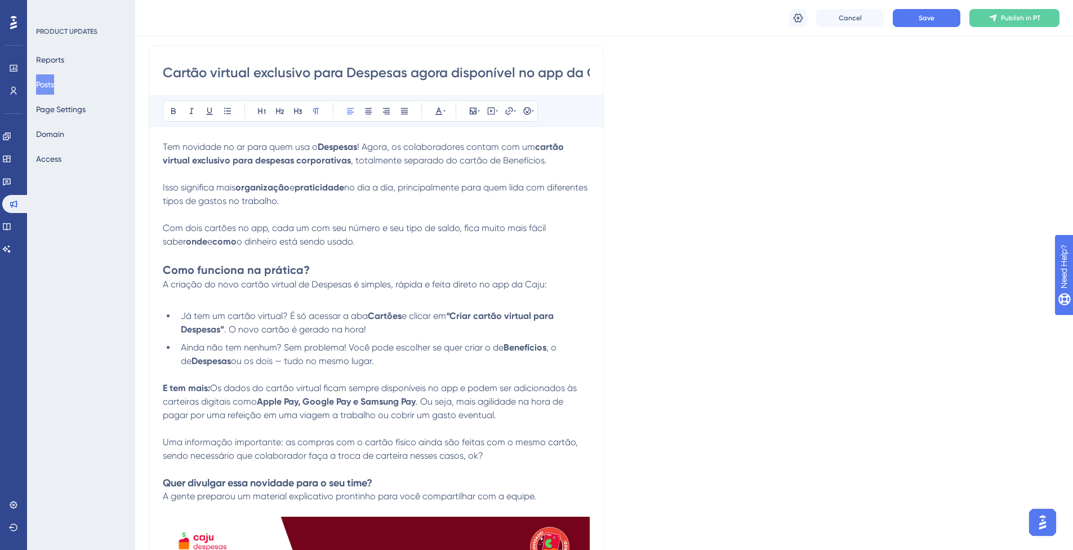
click at [166, 440] on span "Uma informação importante: as compras com o cartão físico ainda são feitas com …" at bounding box center [371, 448] width 417 height 24
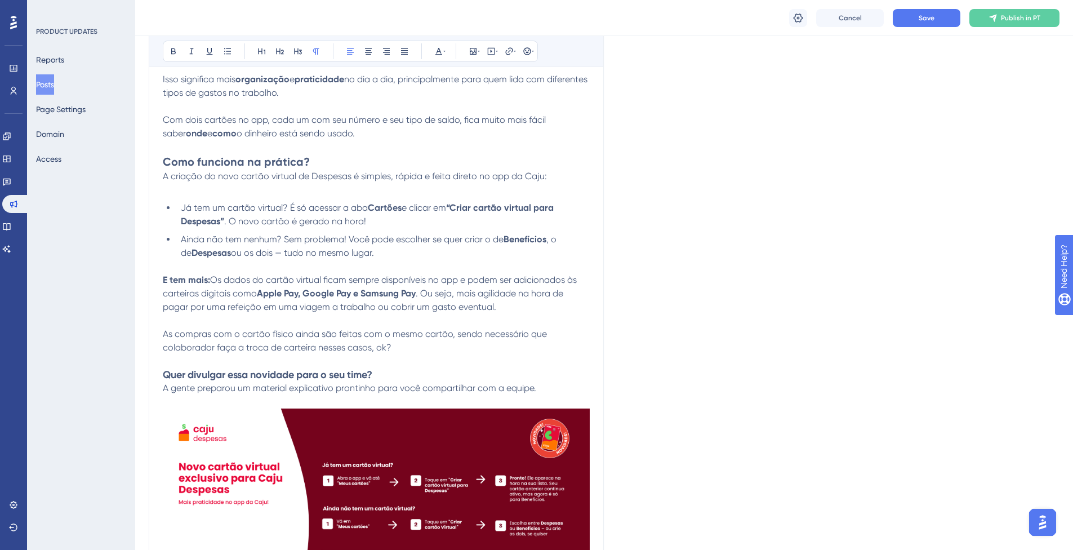
scroll to position [394, 0]
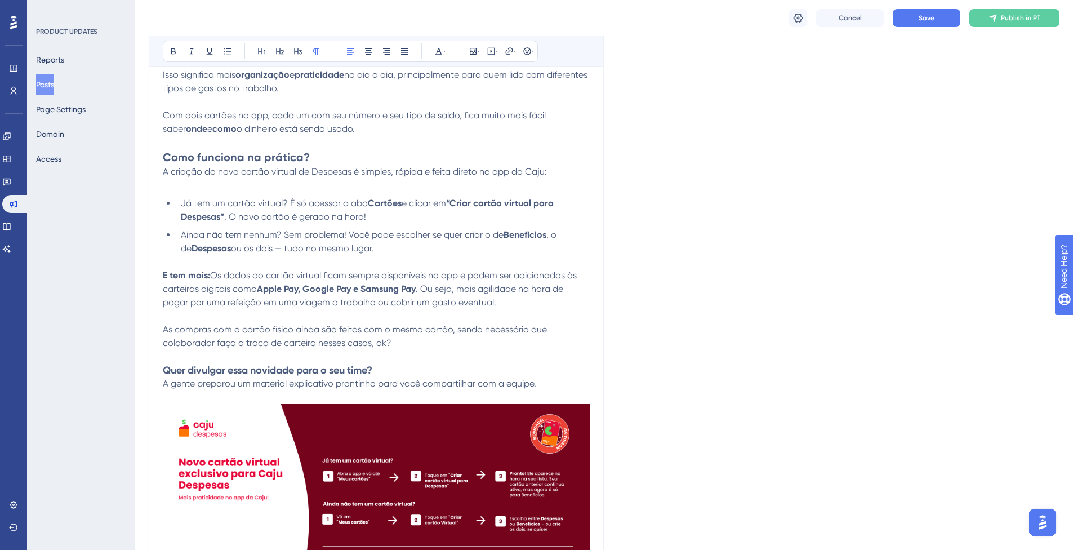
click at [403, 342] on p "As compras com o cartão físico ainda são feitas com o mesmo cartão, sendo neces…" at bounding box center [376, 336] width 427 height 27
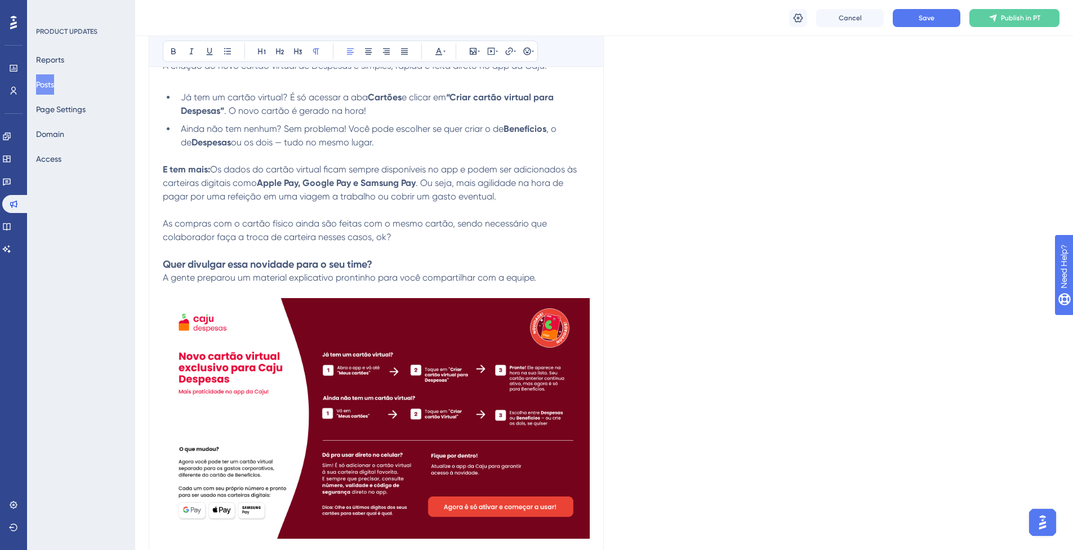
scroll to position [507, 0]
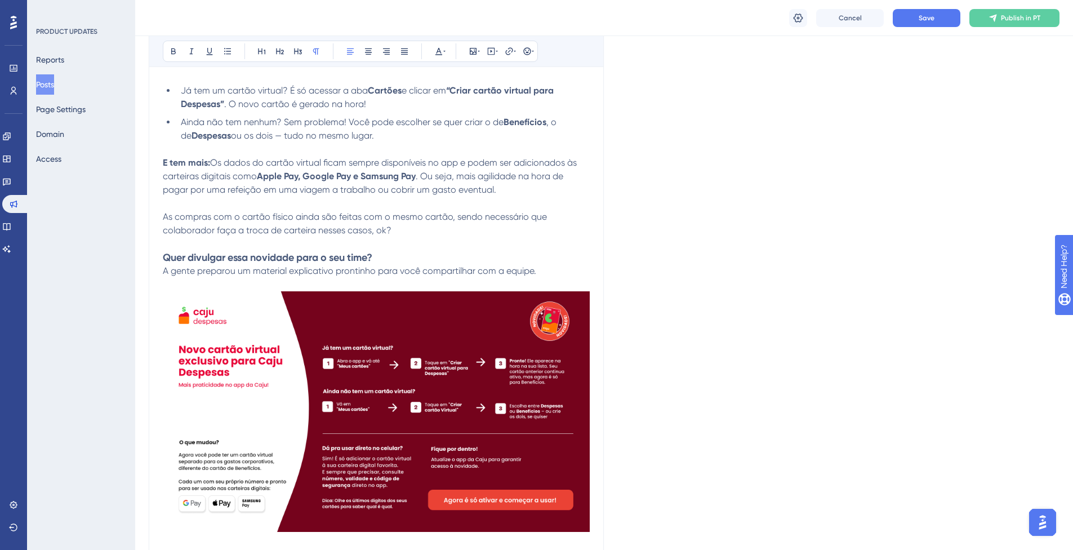
click at [184, 270] on span "A gente preparou um material explicativo prontinho para você compartilhar com a…" at bounding box center [349, 270] width 373 height 11
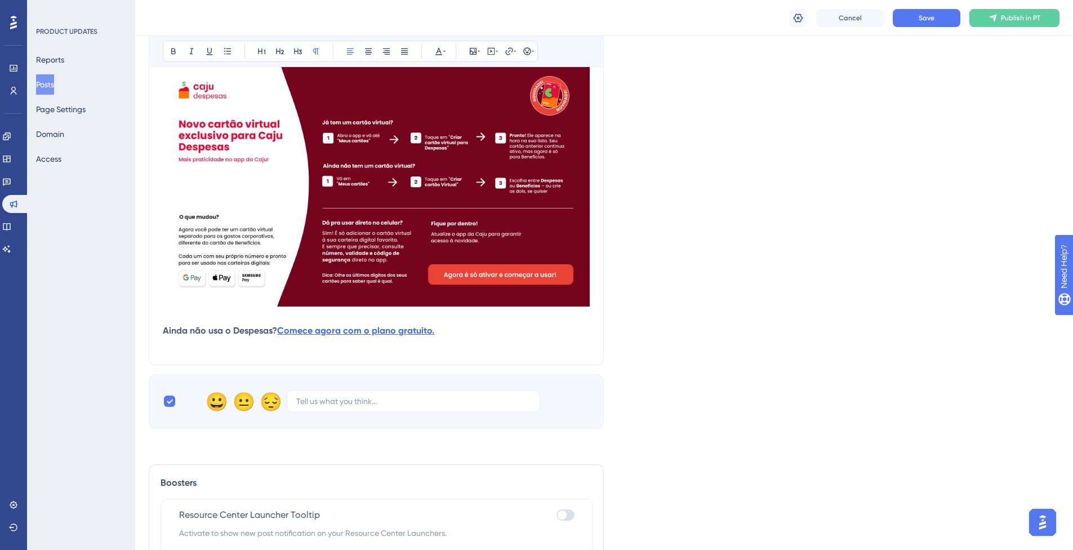
scroll to position [676, 0]
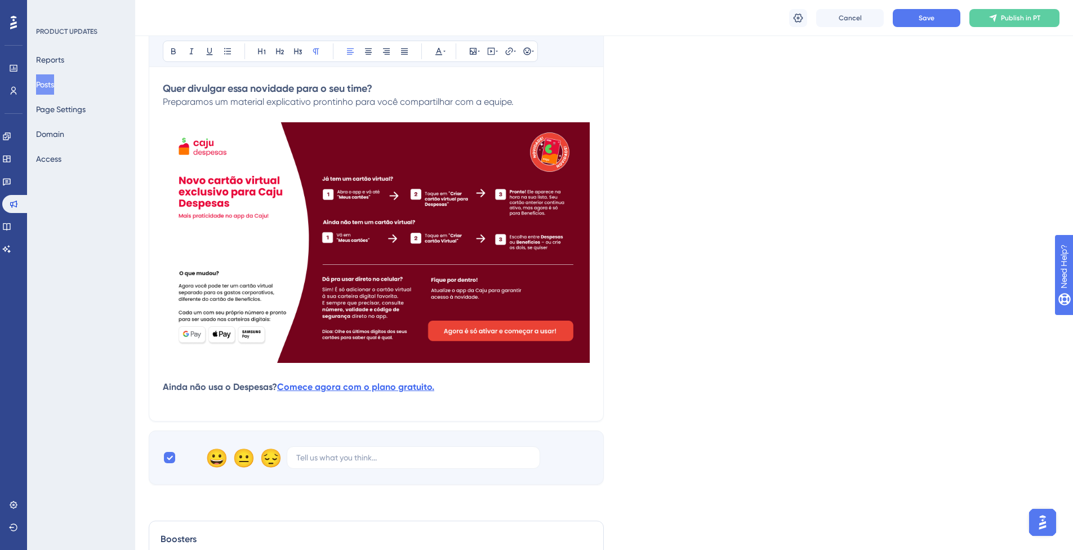
click at [247, 383] on strong "Ainda não usa o Despesas?" at bounding box center [220, 386] width 114 height 11
click at [336, 387] on strong "Comece agora com o plano gratuito." at bounding box center [336, 386] width 157 height 11
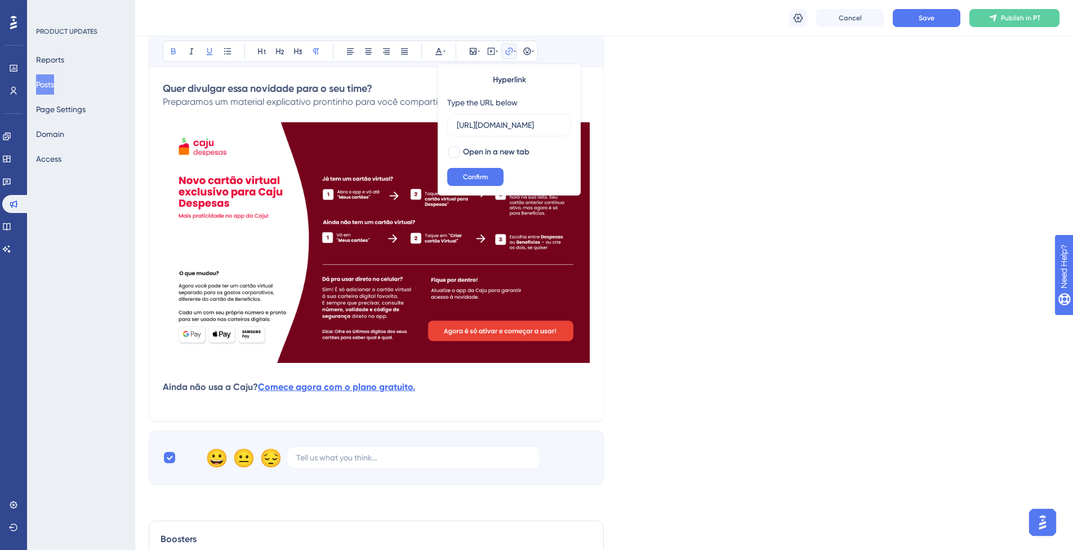
scroll to position [0, 474]
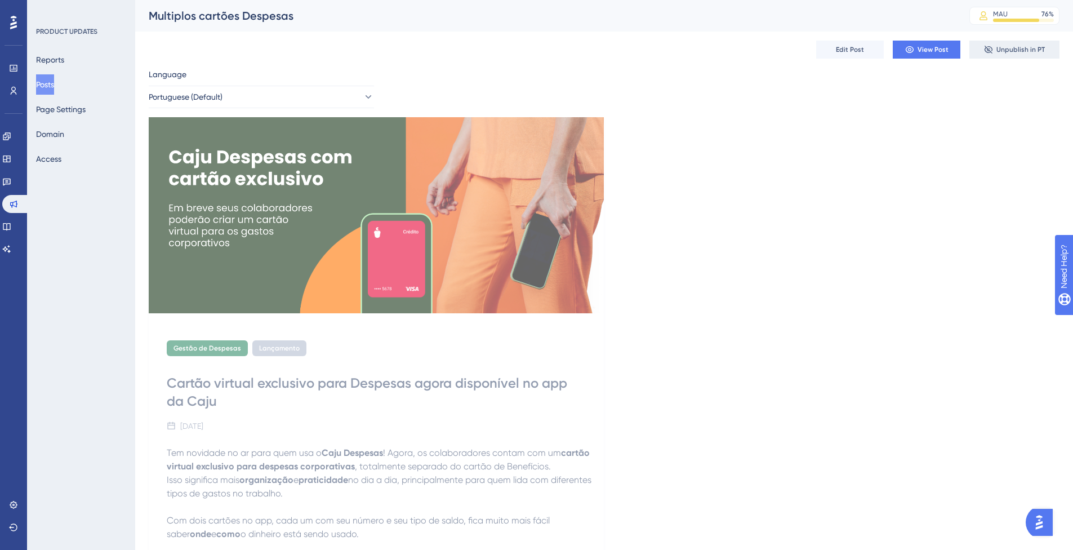
click at [992, 49] on icon at bounding box center [988, 49] width 9 height 9
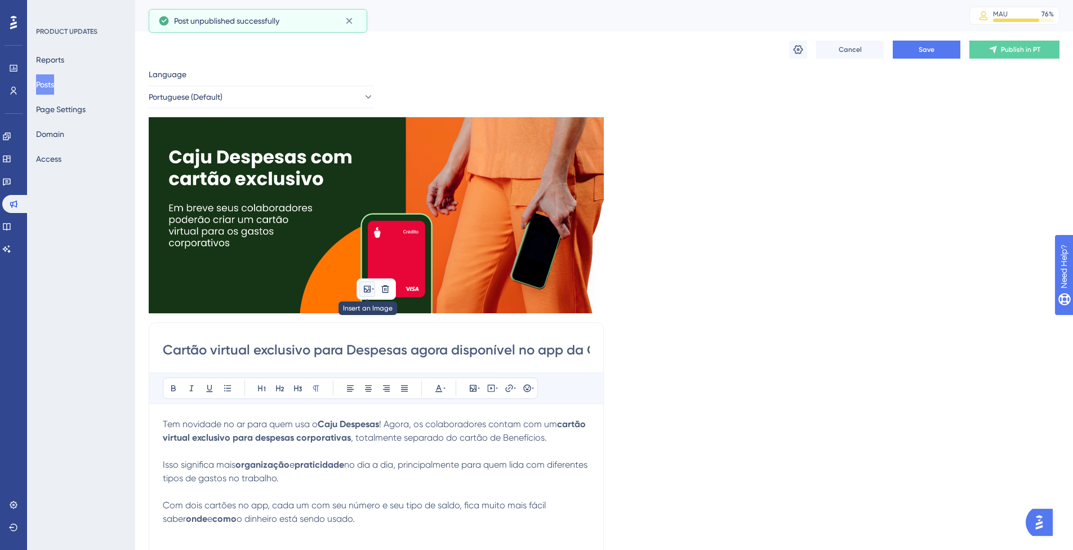
click at [362, 284] on button at bounding box center [367, 289] width 16 height 16
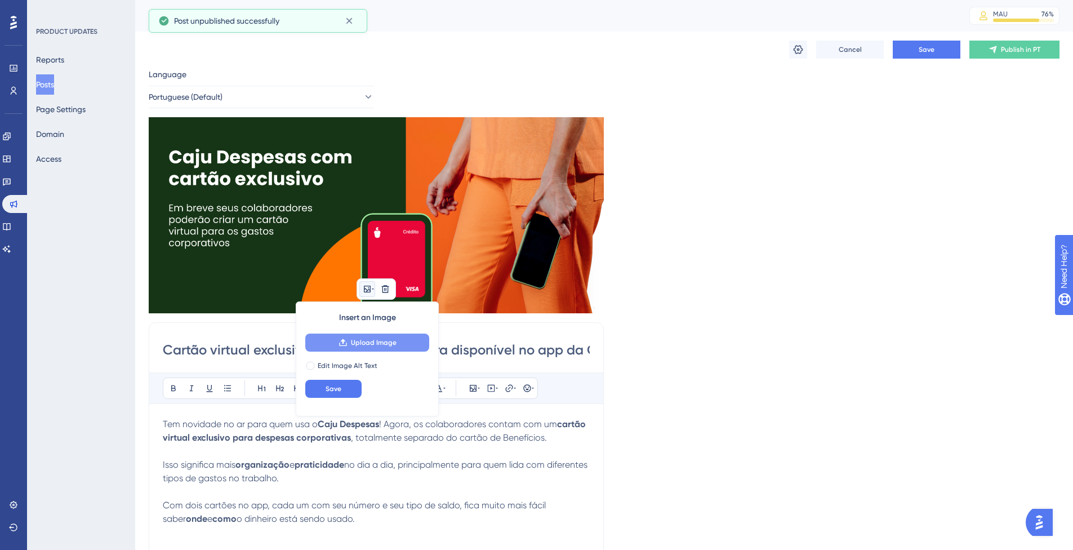
click at [356, 341] on span "Upload Image" at bounding box center [374, 342] width 46 height 9
click at [350, 385] on button "Save" at bounding box center [333, 389] width 56 height 18
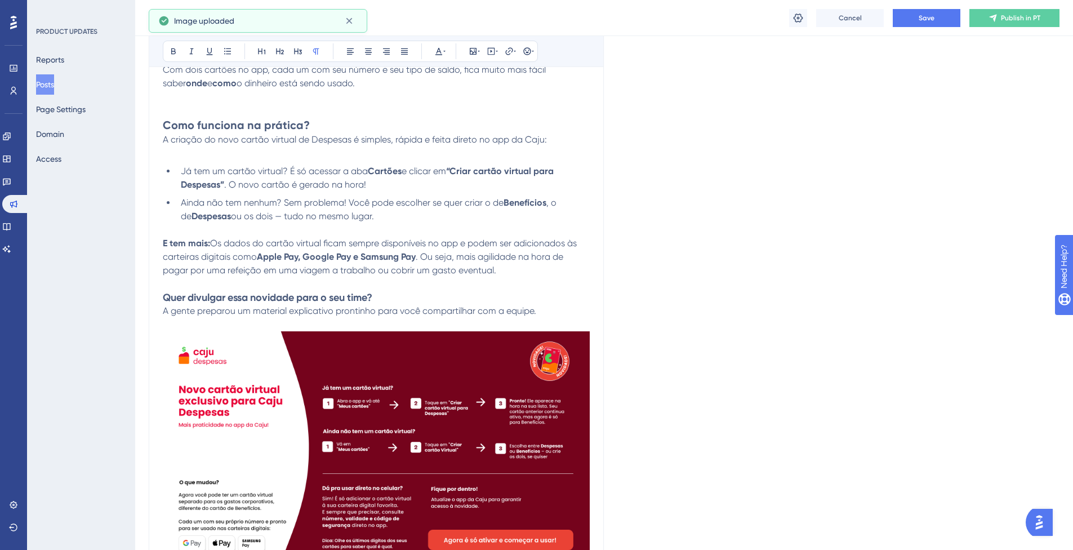
scroll to position [732, 0]
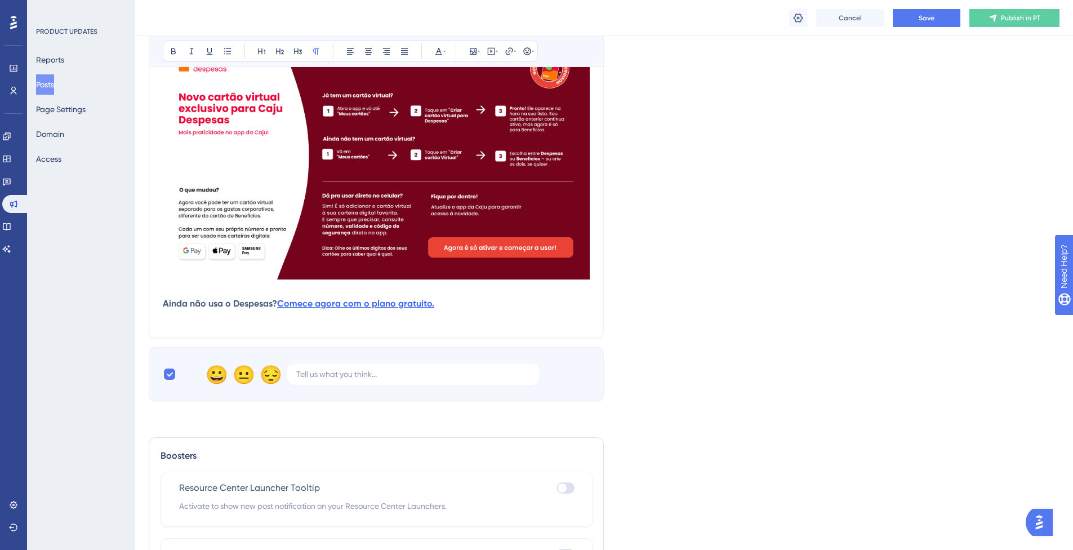
click at [226, 298] on strong "Ainda não usa o Despesas?" at bounding box center [220, 303] width 114 height 11
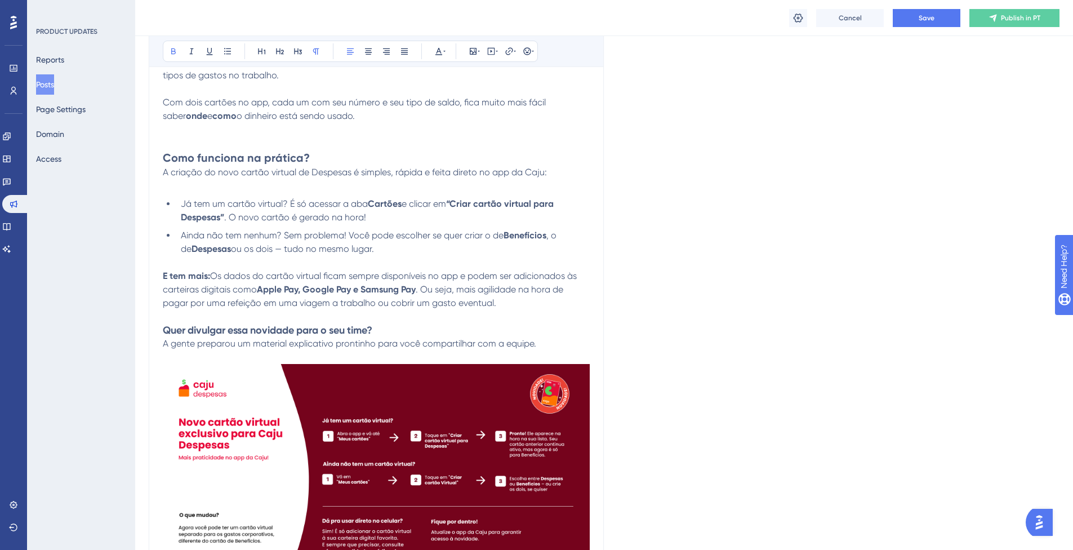
scroll to position [394, 0]
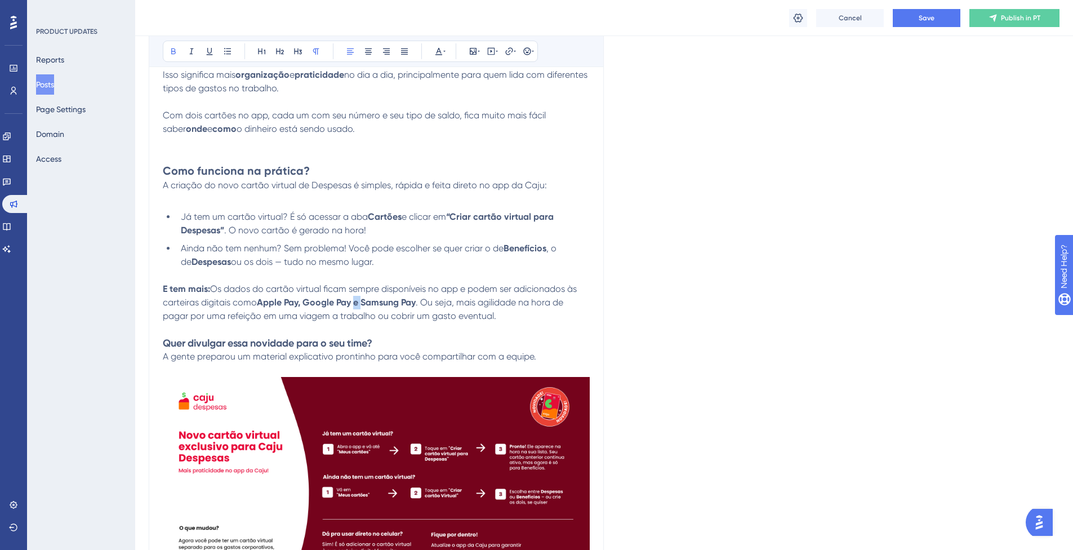
drag, startPoint x: 357, startPoint y: 298, endPoint x: 363, endPoint y: 299, distance: 6.2
click at [363, 299] on strong "Apple Pay, Google Pay e Samsung Pay" at bounding box center [336, 302] width 159 height 11
click at [503, 315] on p "E tem mais: Os dados do cartão virtual ficam sempre disponíveis no app e podem …" at bounding box center [376, 302] width 427 height 41
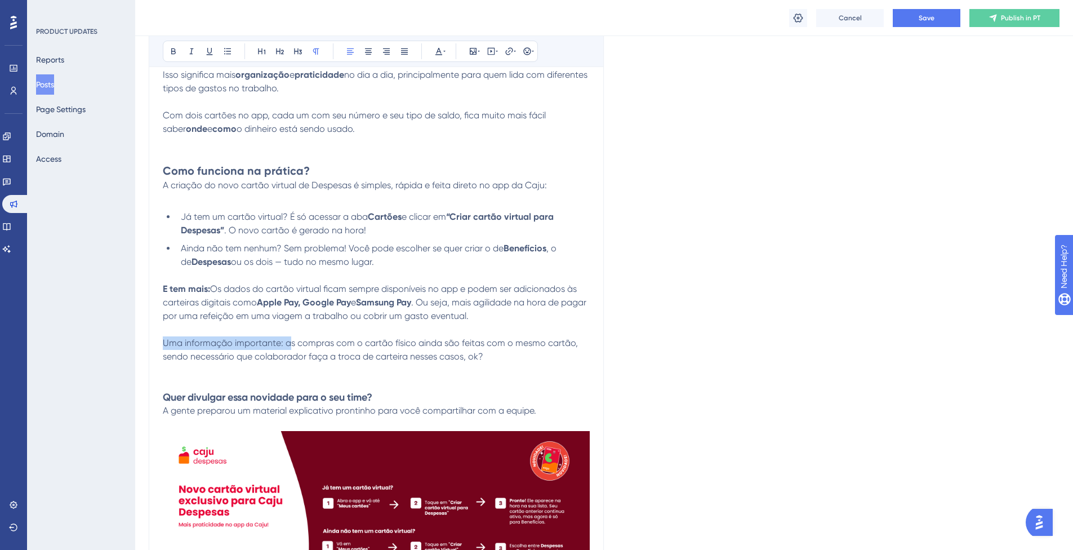
drag, startPoint x: 287, startPoint y: 341, endPoint x: 162, endPoint y: 346, distance: 125.7
click at [162, 346] on div "Cartão virtual exclusivo para Despesas agora disponível no app da Caju Bold Ita…" at bounding box center [376, 330] width 455 height 797
click at [195, 360] on span "Lembre-se de que as compras com o cartão físico ainda são feitas com o mesmo ca…" at bounding box center [363, 349] width 400 height 24
click at [476, 355] on p "Lembre-se de que as compras com o cartão físico ainda são feitas com o mesmo ca…" at bounding box center [376, 349] width 427 height 27
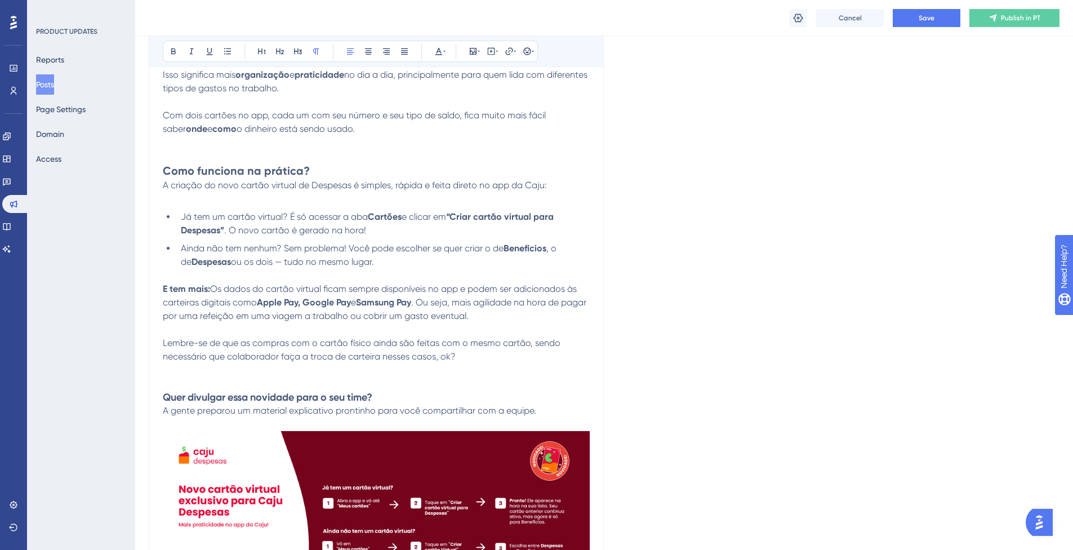
click at [403, 385] on p at bounding box center [376, 384] width 427 height 14
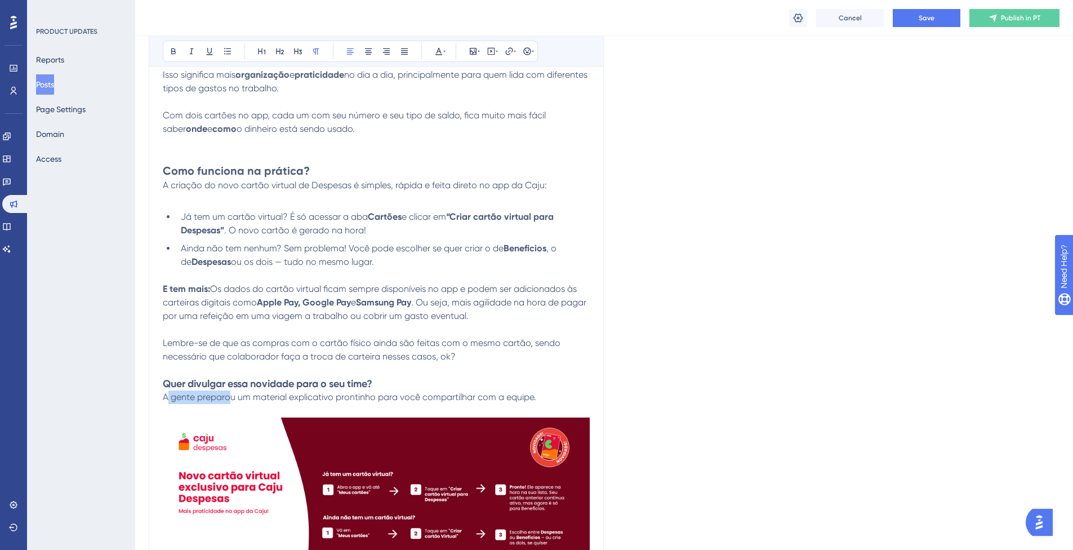
drag, startPoint x: 231, startPoint y: 395, endPoint x: 167, endPoint y: 402, distance: 64.6
click at [167, 402] on span "A gente preparou um material explicativo prontinho para você compartilhar com a…" at bounding box center [349, 396] width 373 height 11
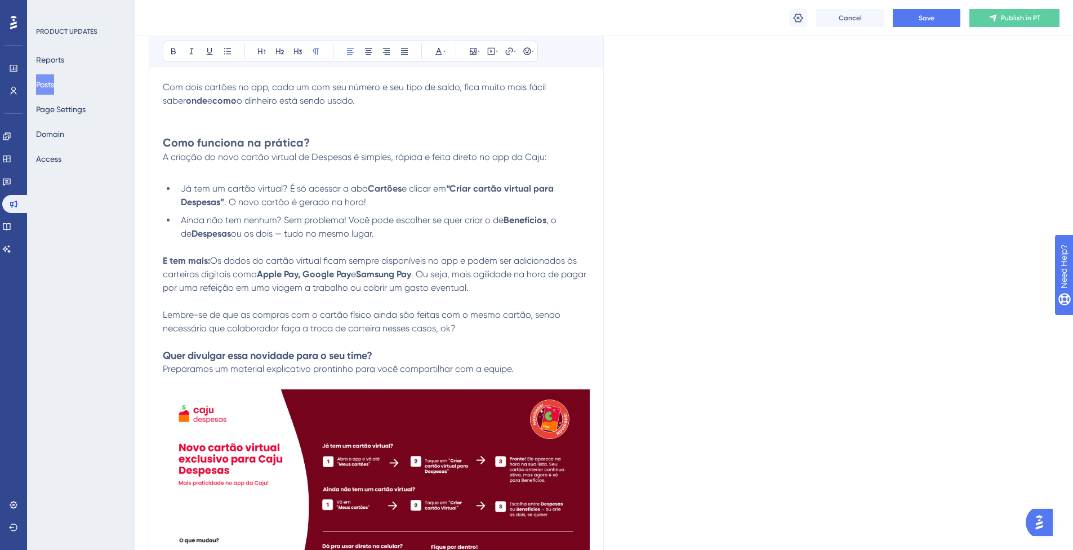
scroll to position [451, 0]
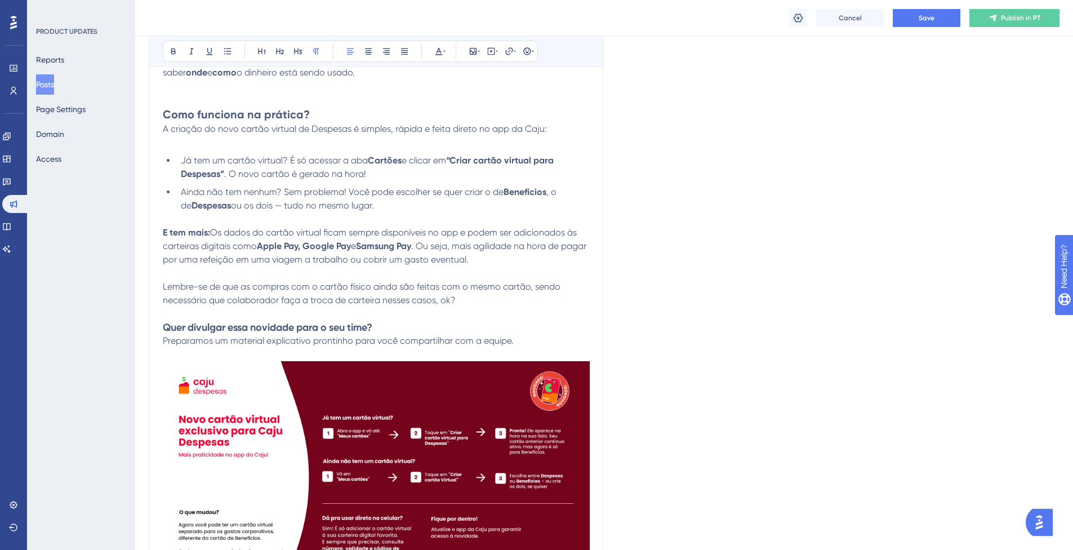
click at [479, 344] on span "Preparamos um material explicativo prontinho para você compartilhar com a equip…" at bounding box center [338, 340] width 351 height 11
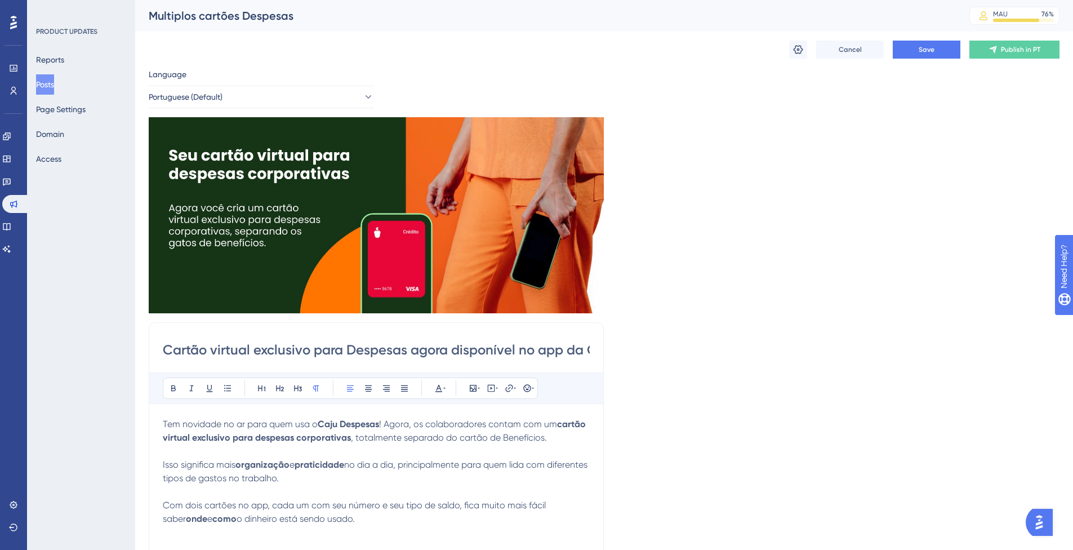
scroll to position [0, 26]
drag, startPoint x: 477, startPoint y: 348, endPoint x: 619, endPoint y: 342, distance: 142.6
click at [573, 350] on input "Cartão virtual exclusivo para Despesas agora disponível no app da Caju" at bounding box center [376, 350] width 427 height 18
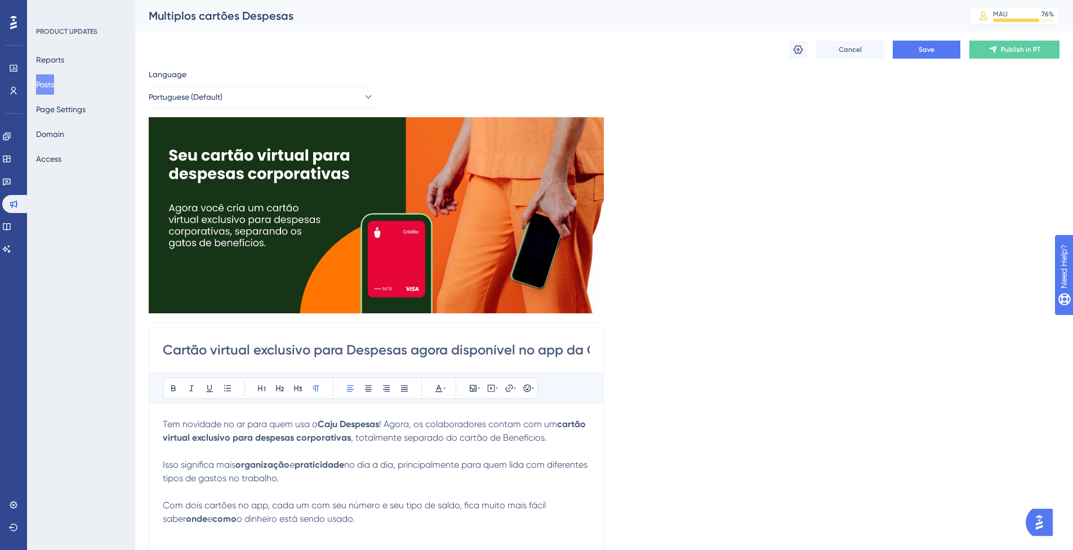
drag, startPoint x: 418, startPoint y: 353, endPoint x: 130, endPoint y: 346, distance: 289.0
click at [530, 353] on input "Cartão virtual exclusivo para Despesas agora disponível no app da Caju" at bounding box center [376, 350] width 427 height 18
click at [411, 347] on input "Cartão virtual exclusivo para Despesas agora disponível no app da Caju" at bounding box center [376, 350] width 427 height 18
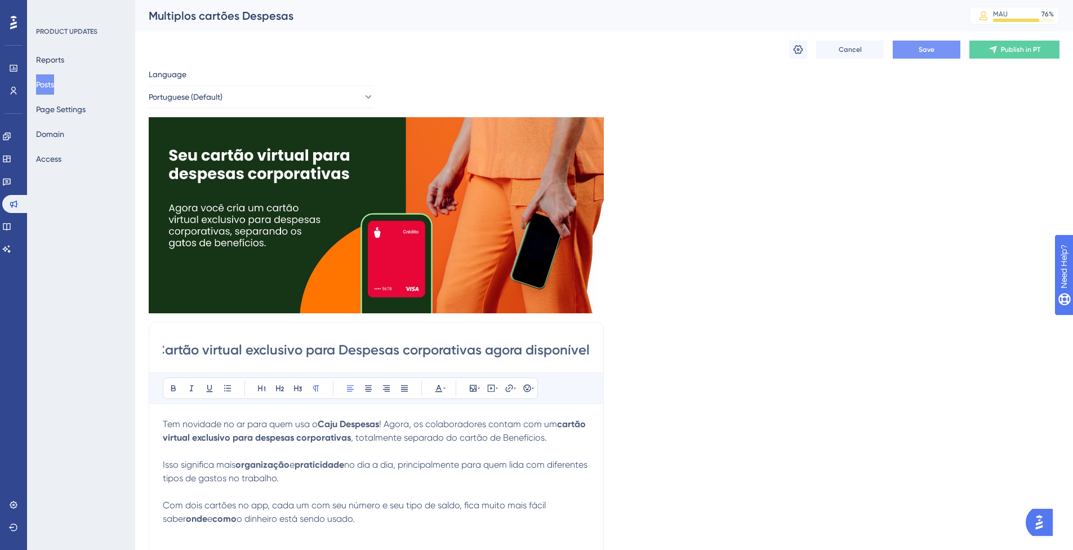
type input "Cartão virtual exclusivo para Despesas corporativas agora disponível"
click at [928, 57] on button "Save" at bounding box center [927, 50] width 68 height 18
click at [793, 51] on icon at bounding box center [797, 49] width 11 height 11
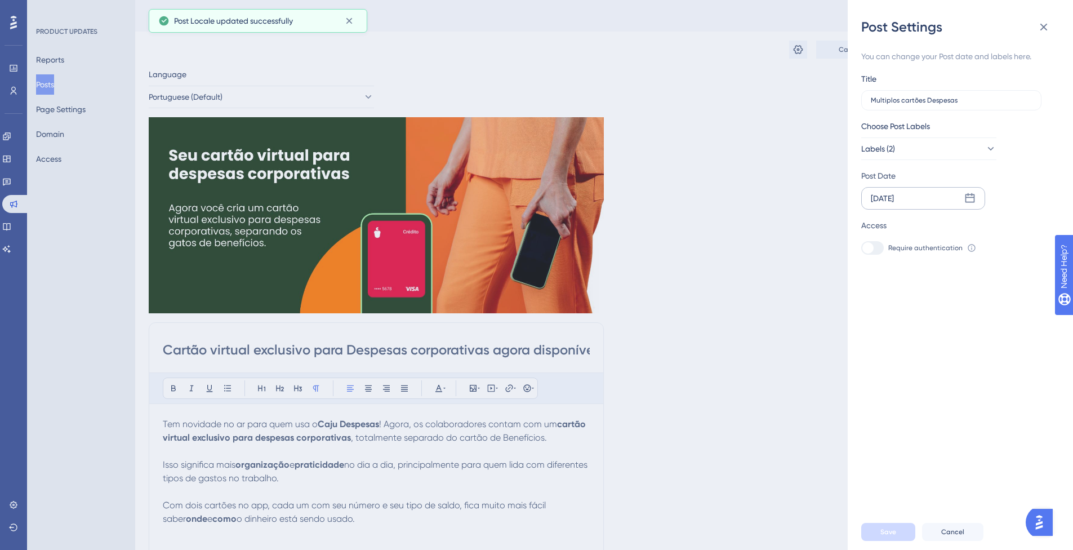
click at [962, 195] on div "[DATE]" at bounding box center [923, 198] width 124 height 23
click at [980, 333] on button "18" at bounding box center [980, 334] width 19 height 19
click at [894, 536] on span "Save" at bounding box center [888, 531] width 16 height 9
click at [1053, 18] on button at bounding box center [1043, 27] width 23 height 23
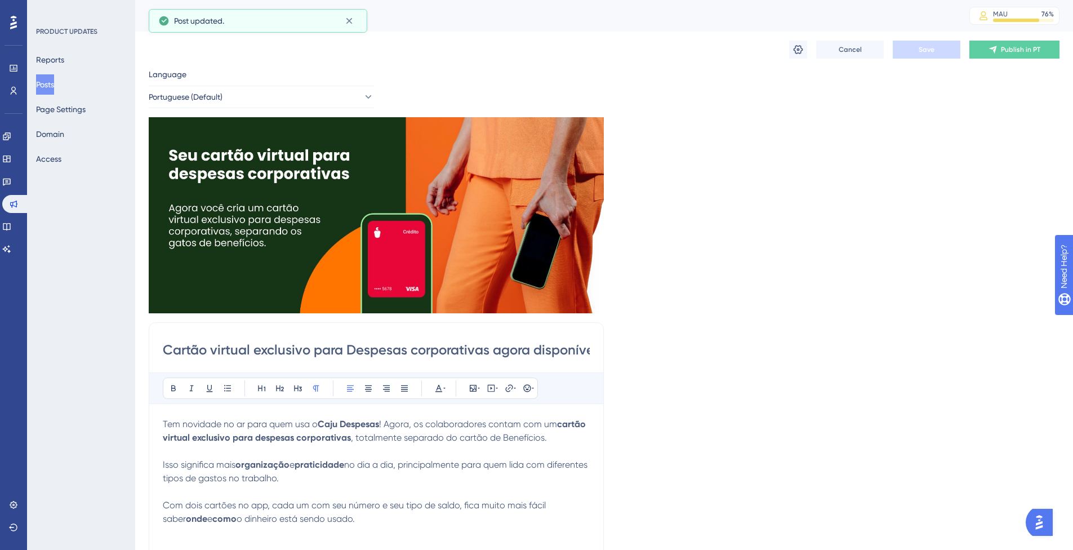
click at [51, 82] on button "Posts" at bounding box center [45, 84] width 18 height 20
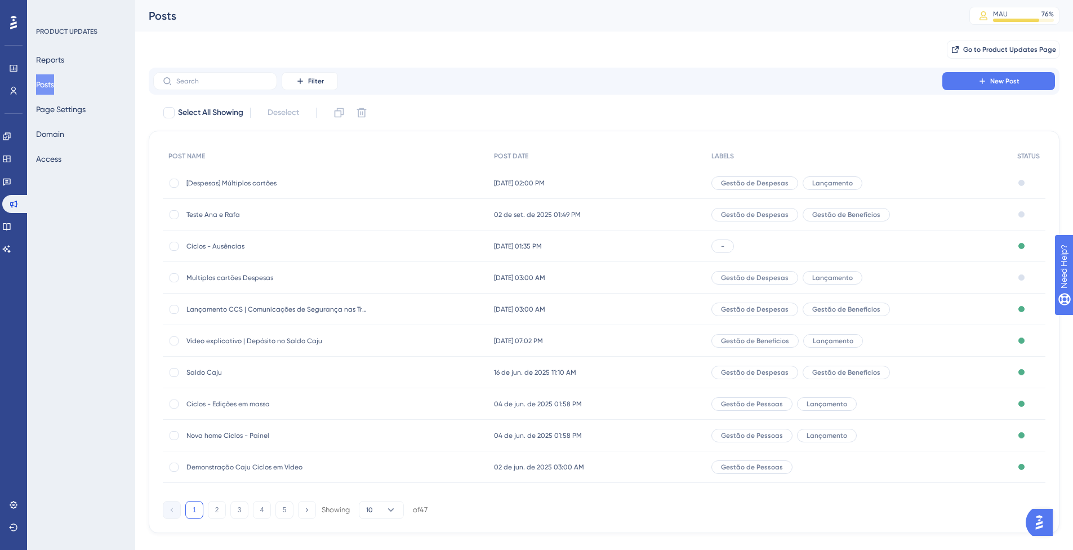
click at [315, 184] on span "[Despesas] Múltiplos cartões" at bounding box center [276, 183] width 180 height 9
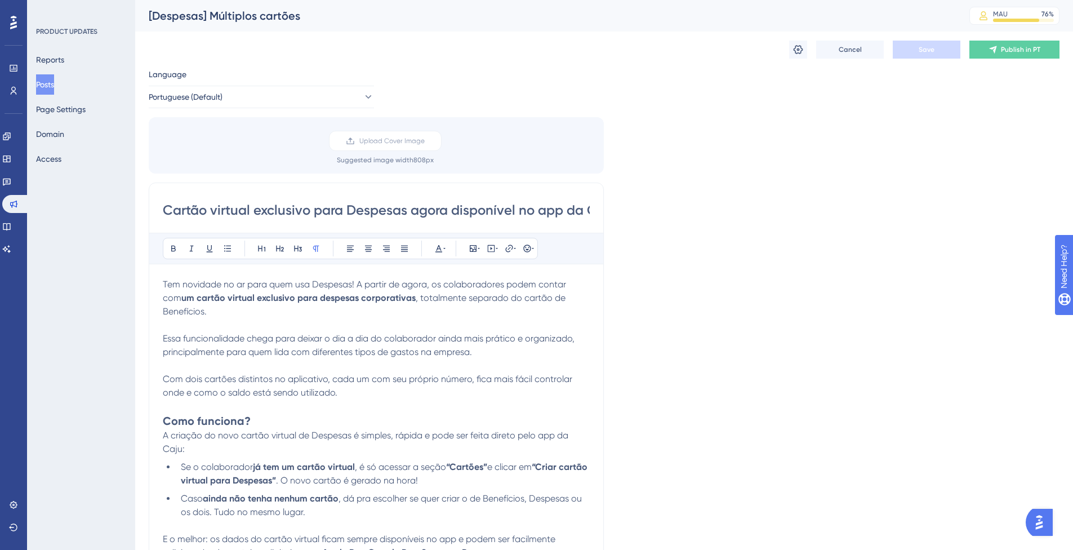
scroll to position [121, 0]
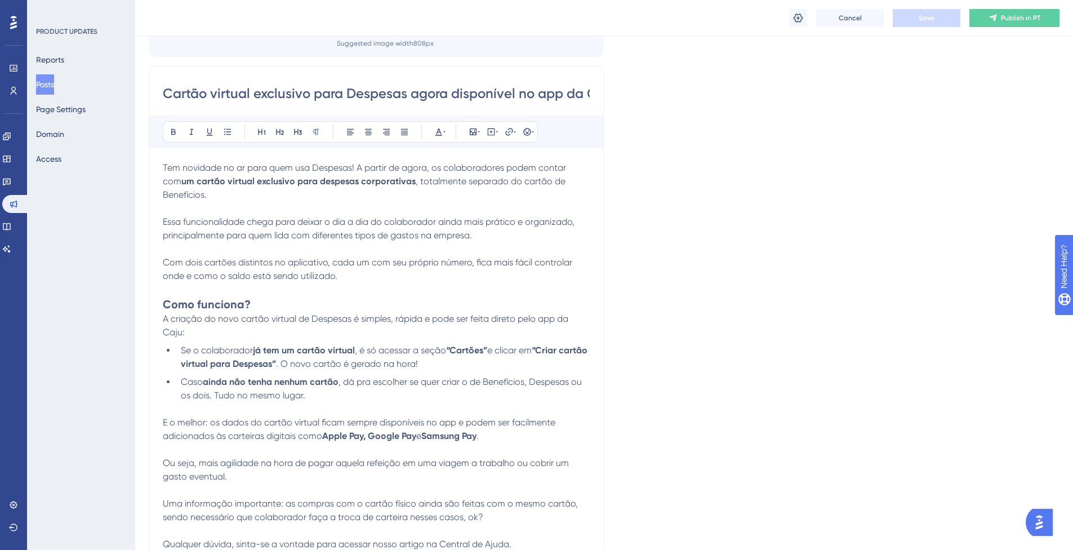
click at [330, 99] on input "Cartão virtual exclusivo para Despesas agora disponível no app da Caju" at bounding box center [376, 93] width 427 height 18
click at [529, 84] on input "Cartão virtual exclusivo para Despesas agora disponível no app da Caju" at bounding box center [376, 93] width 427 height 18
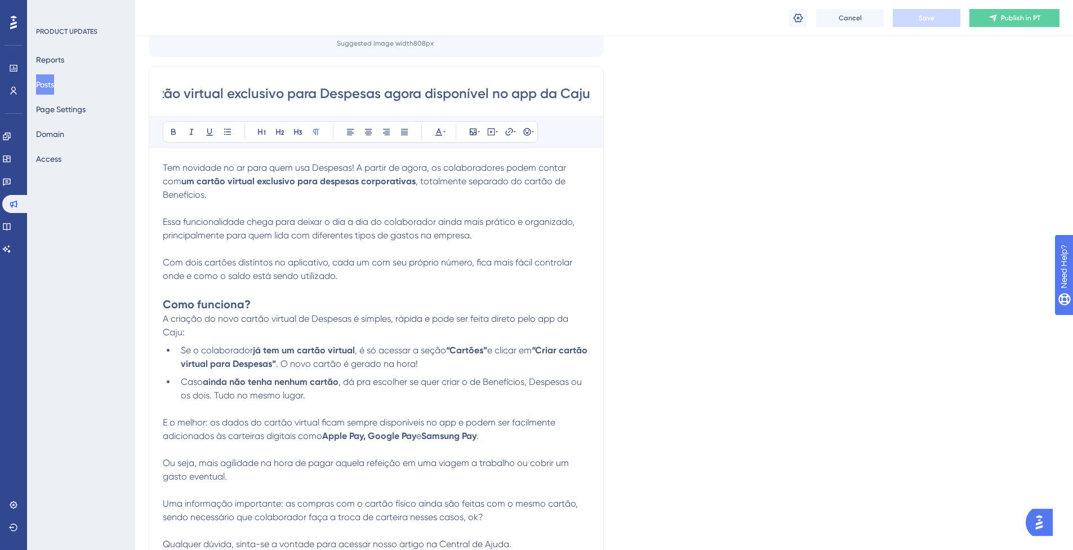
drag, startPoint x: 529, startPoint y: 84, endPoint x: 712, endPoint y: 88, distance: 183.6
click at [712, 88] on div "Language Portuguese (Default) Upload Cover Image Suggested image width 808 px C…" at bounding box center [604, 296] width 911 height 690
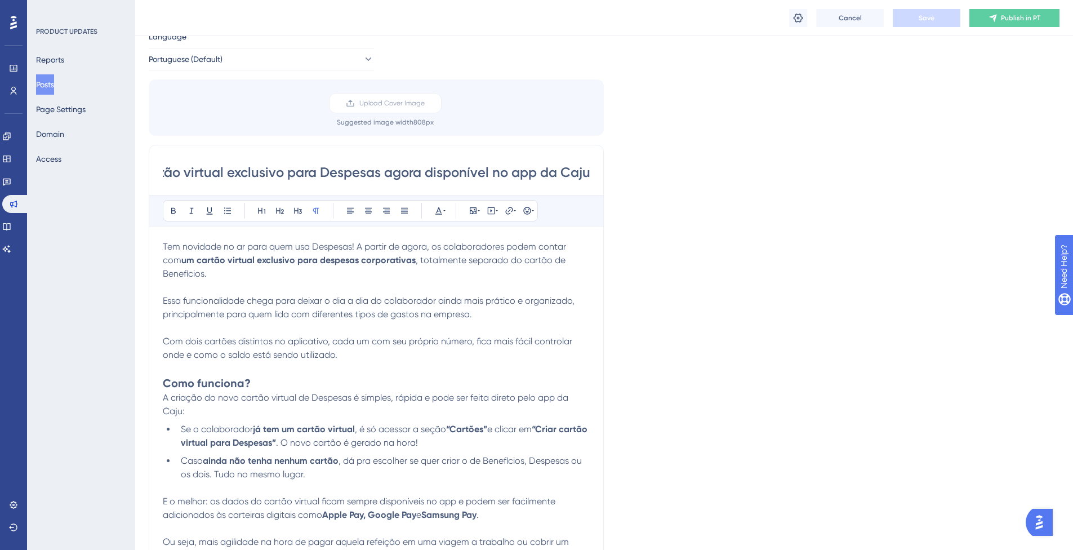
scroll to position [0, 0]
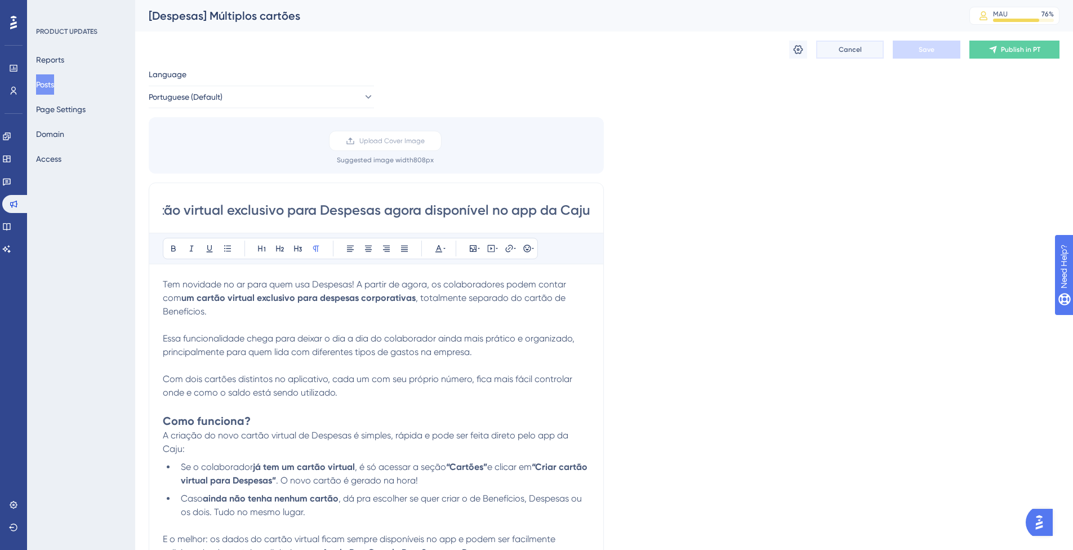
click at [839, 47] on span "Cancel" at bounding box center [849, 49] width 23 height 9
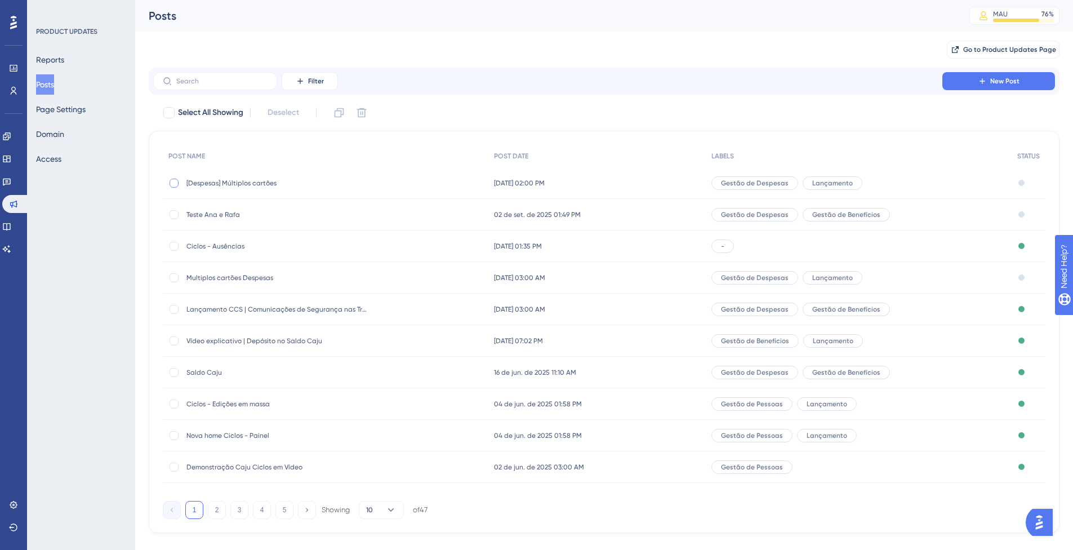
click at [172, 185] on div at bounding box center [174, 183] width 9 height 9
checkbox input "true"
click at [362, 114] on icon at bounding box center [362, 113] width 10 height 10
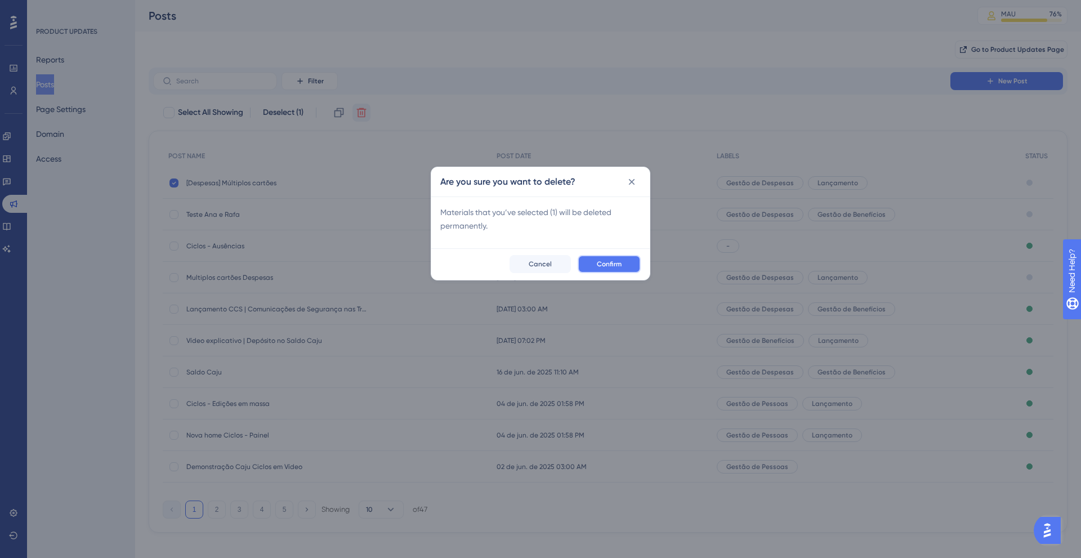
click at [595, 255] on button "Confirm" at bounding box center [609, 264] width 63 height 18
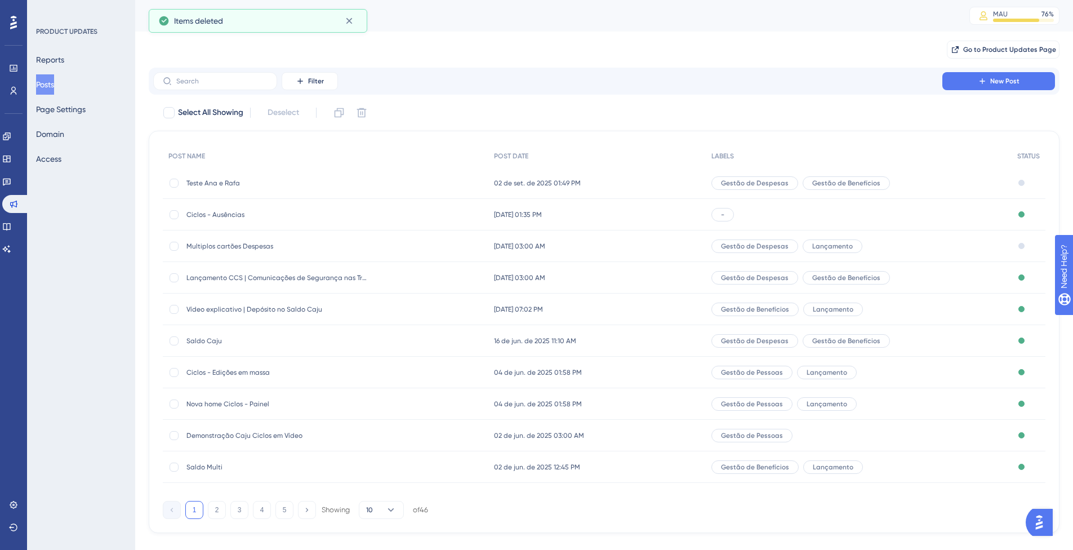
click at [240, 239] on div "Multiplos cartões Despesas Multiplos cartões Despesas" at bounding box center [276, 246] width 180 height 32
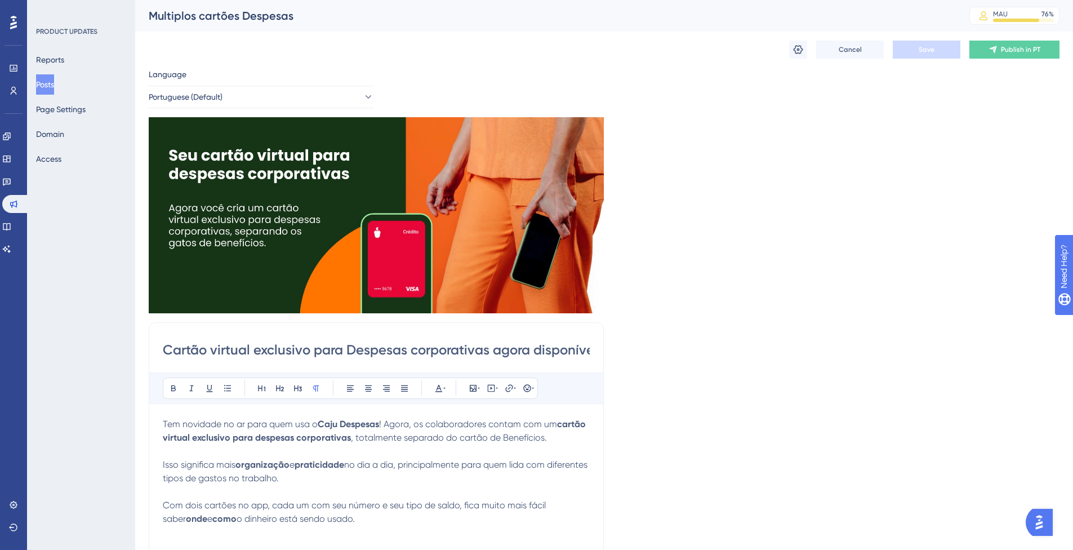
click at [189, 19] on div "Multiplos cartões Despesas" at bounding box center [545, 16] width 792 height 16
click at [198, 17] on div "Multiplos cartões Despesas" at bounding box center [545, 16] width 792 height 16
click at [801, 51] on icon at bounding box center [798, 49] width 10 height 9
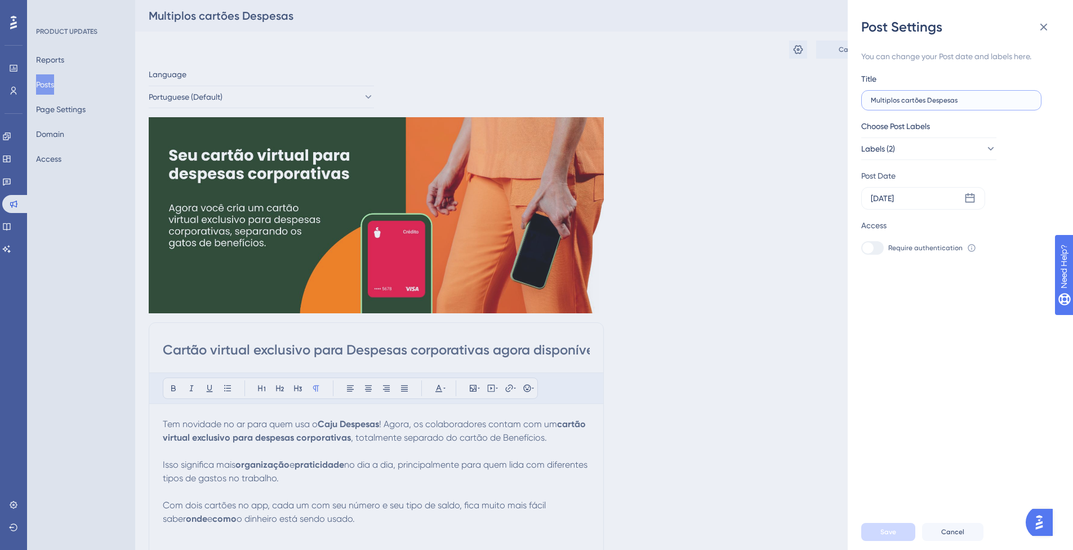
click at [911, 96] on input "Multiplos cartões Despesas" at bounding box center [951, 100] width 161 height 8
click at [888, 536] on span "Save" at bounding box center [888, 531] width 16 height 9
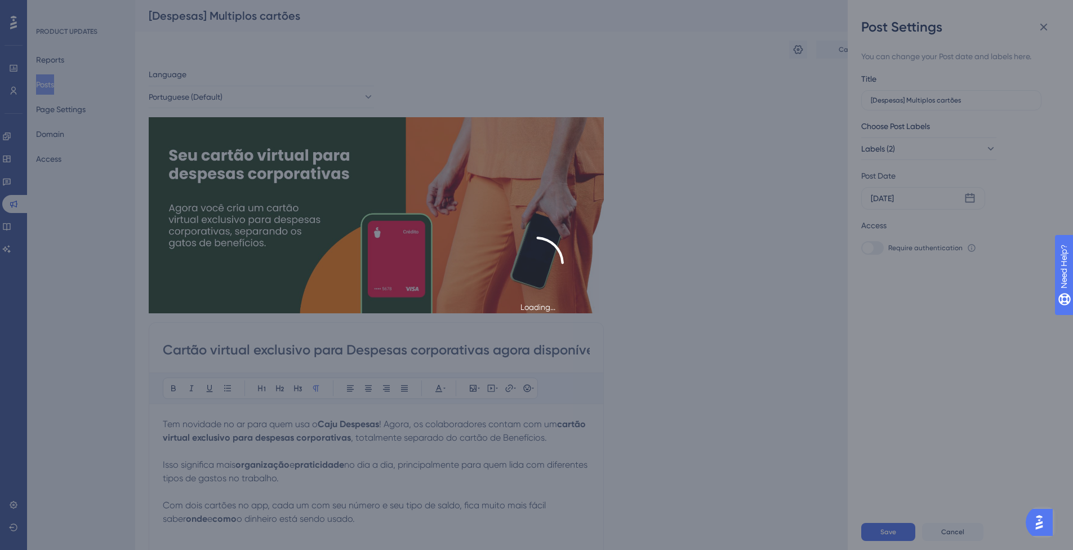
type input "[Despesas] Multiplos cartões"
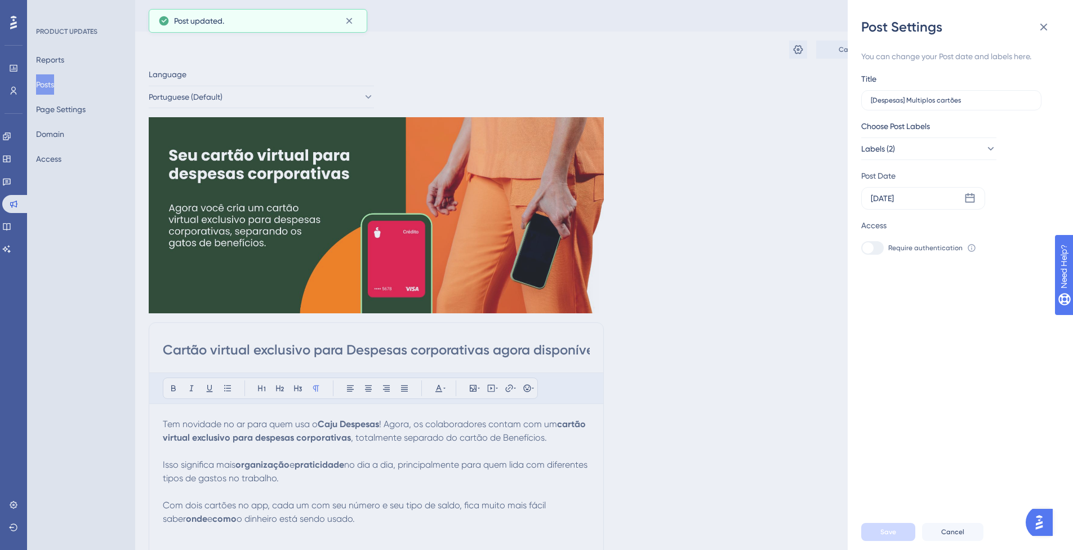
click at [767, 289] on div "Post Settings You can change your Post date and labels here. Title [Despesas] M…" at bounding box center [536, 275] width 1073 height 550
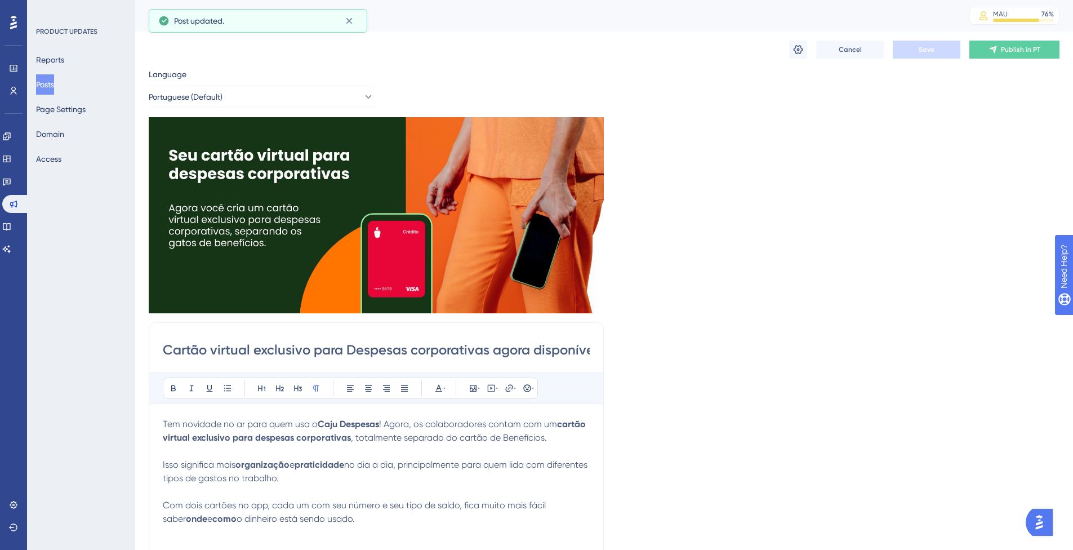
click at [54, 90] on button "Posts" at bounding box center [45, 84] width 18 height 20
